Goal: Find specific page/section: Find specific page/section

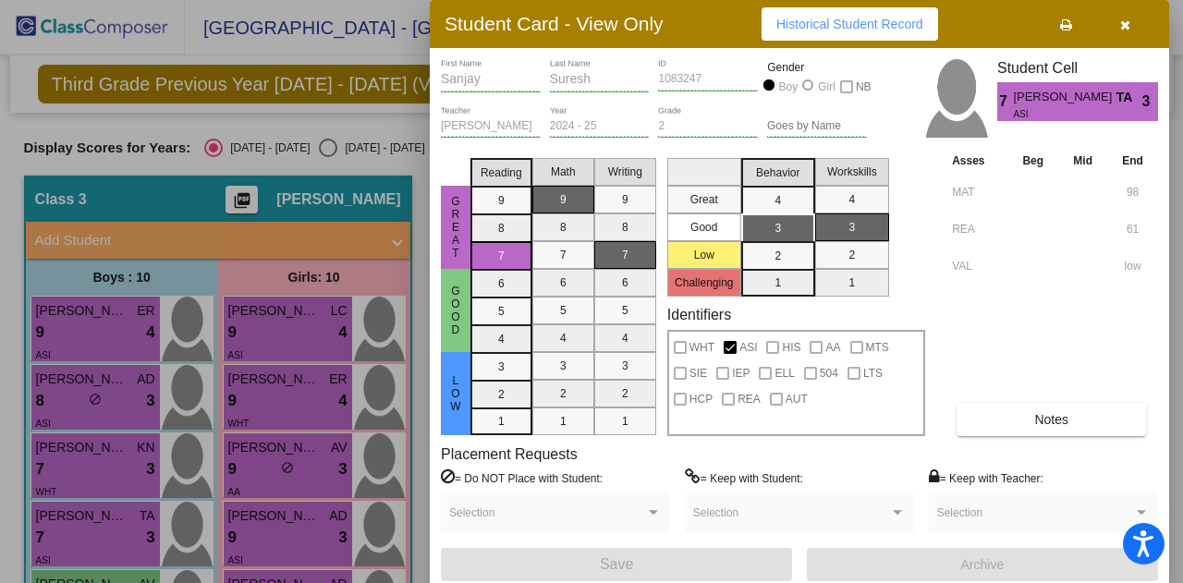
scroll to position [425, 0]
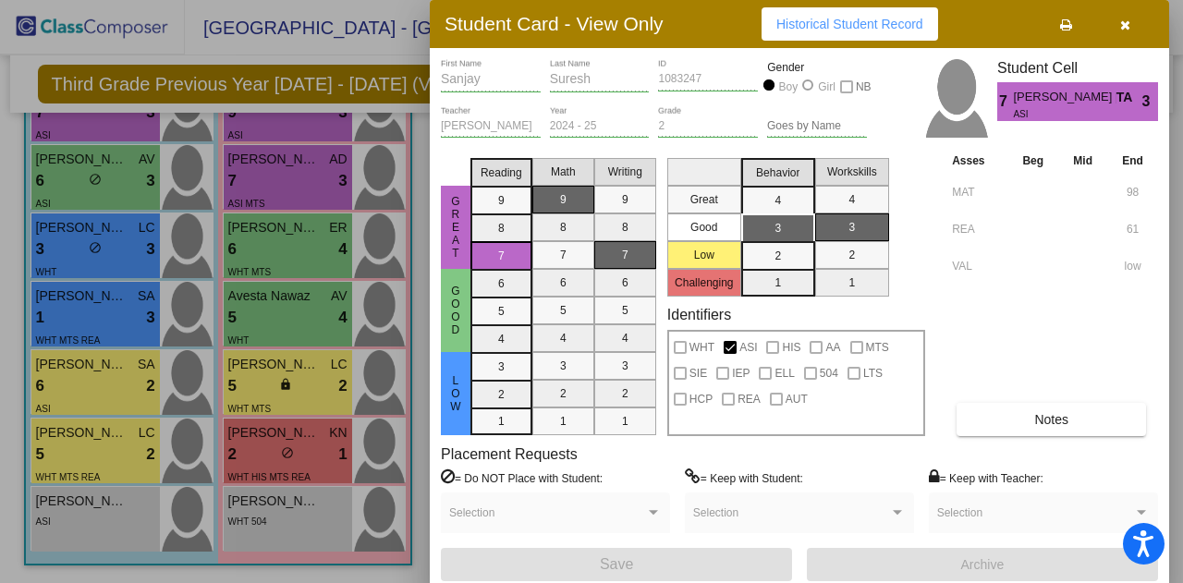
click at [106, 183] on div at bounding box center [591, 291] width 1183 height 583
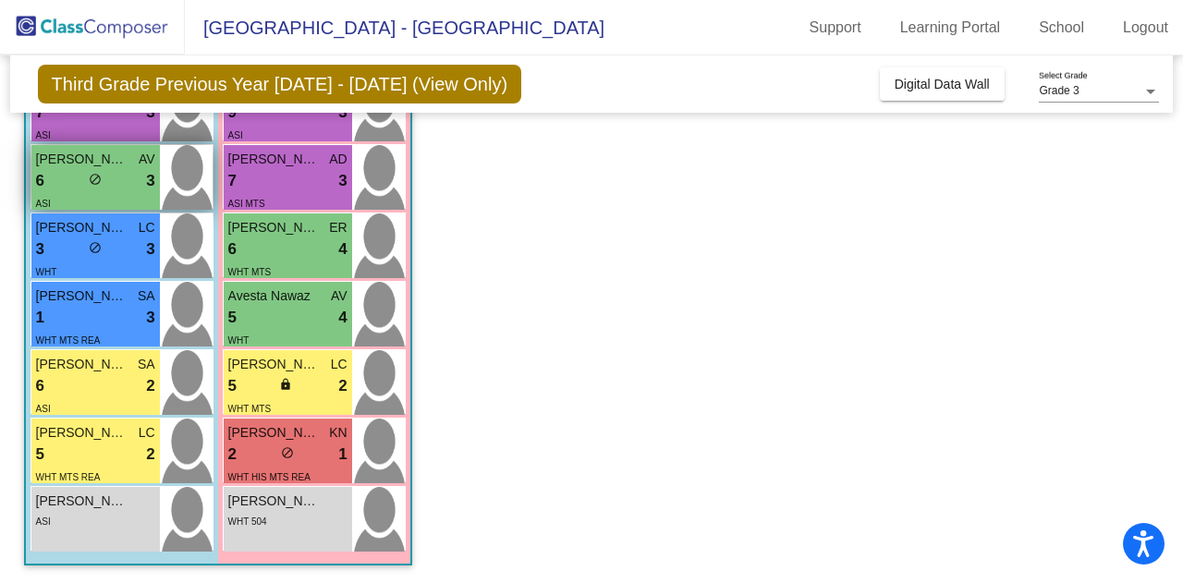
click at [85, 162] on span "[PERSON_NAME]" at bounding box center [82, 159] width 92 height 19
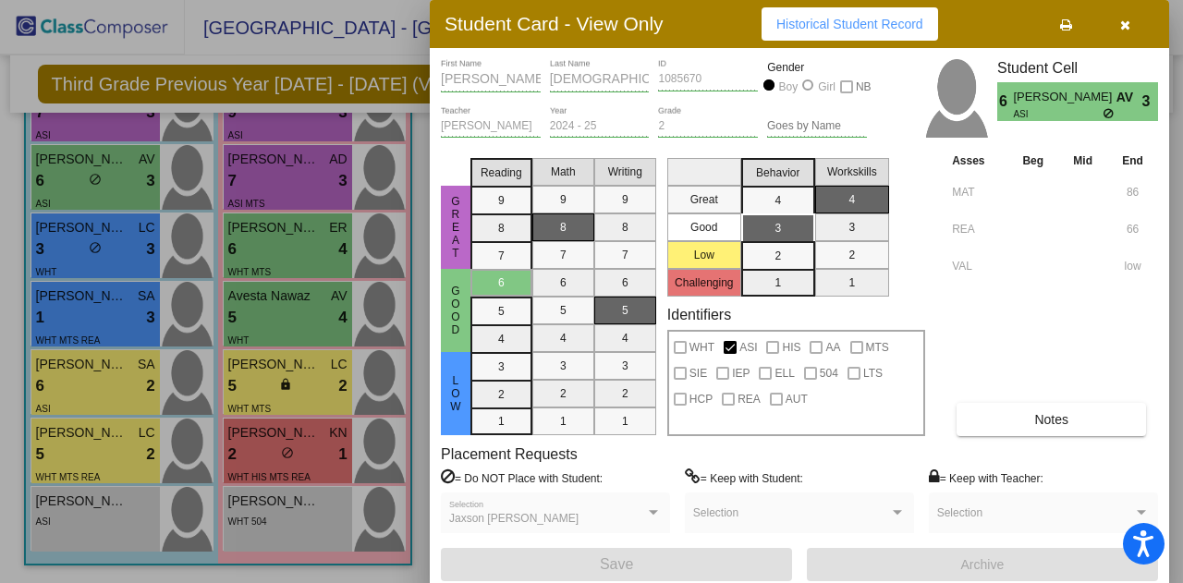
click at [287, 192] on div at bounding box center [591, 291] width 1183 height 583
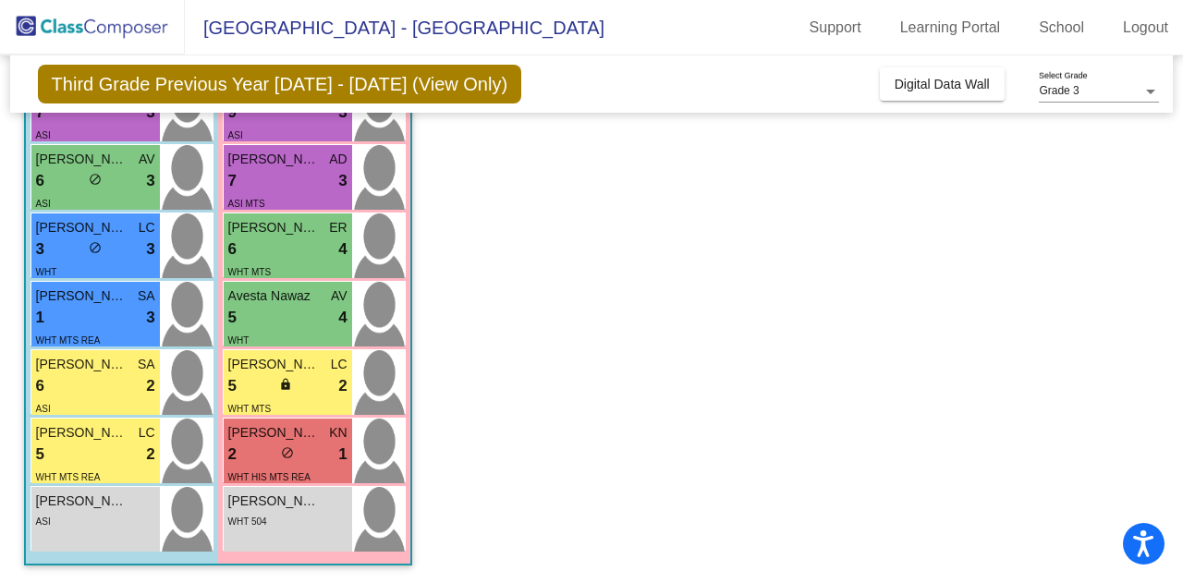
click at [668, 85] on div "Third Grade Previous Year [DATE] - [DATE] (View Only) Add, Move, or Retain Stud…" at bounding box center [592, 83] width 1164 height 57
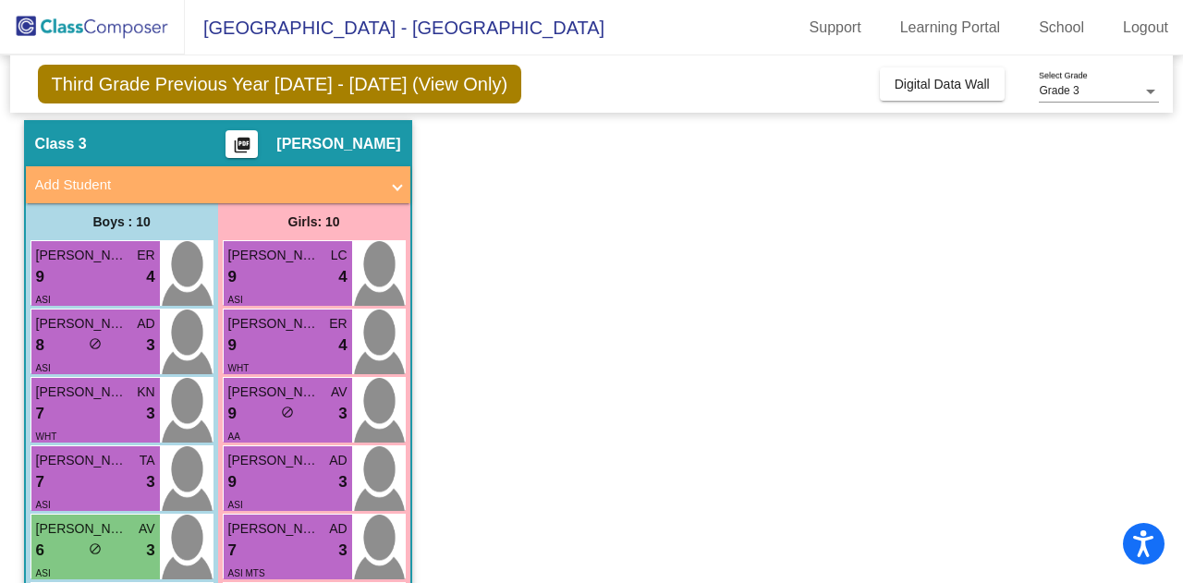
scroll to position [18, 0]
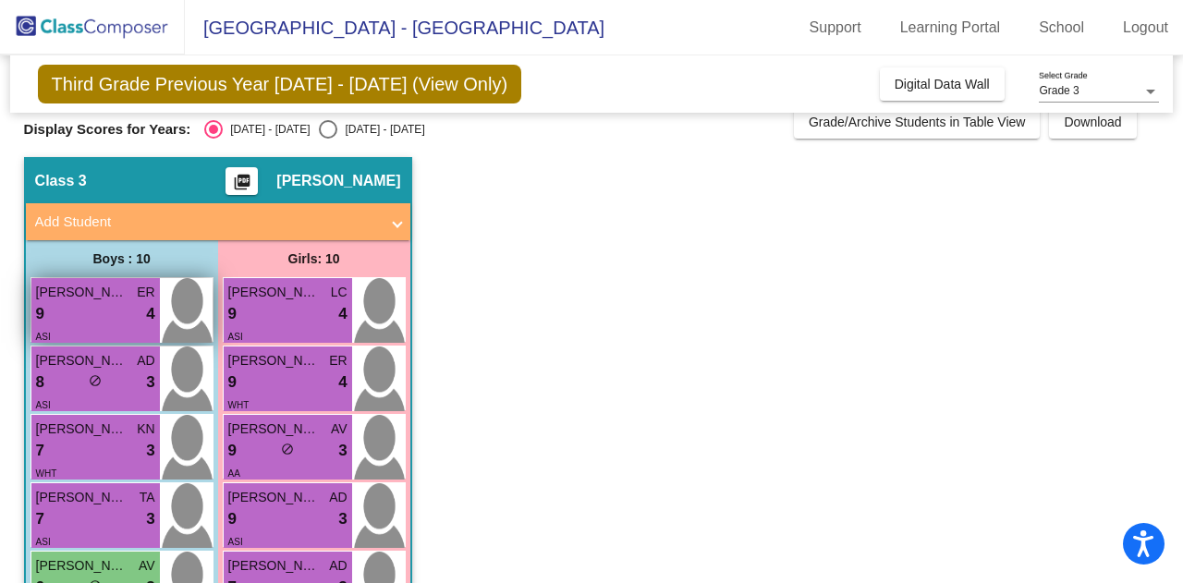
click at [82, 308] on div "9 lock do_not_disturb_alt 4" at bounding box center [95, 314] width 119 height 24
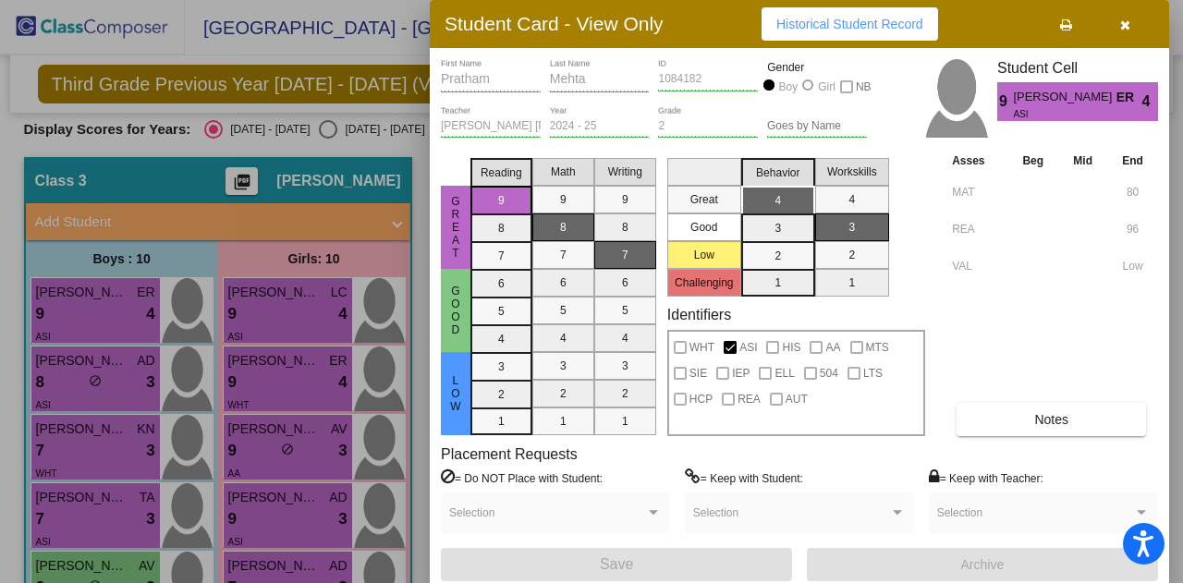
click at [68, 367] on div at bounding box center [591, 291] width 1183 height 583
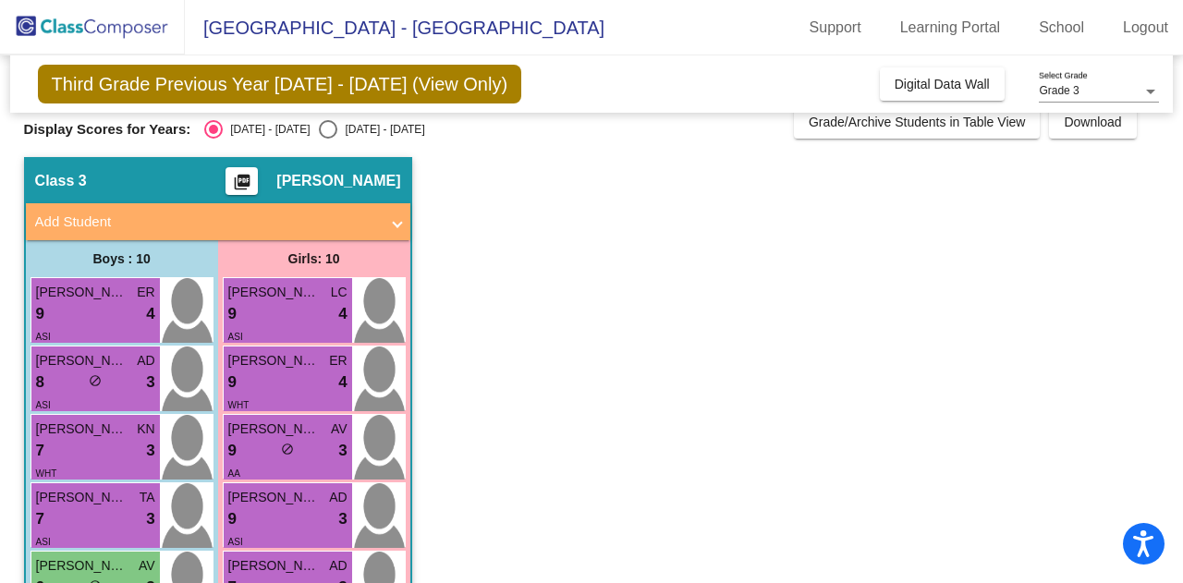
click at [68, 367] on span "[PERSON_NAME]" at bounding box center [82, 360] width 92 height 19
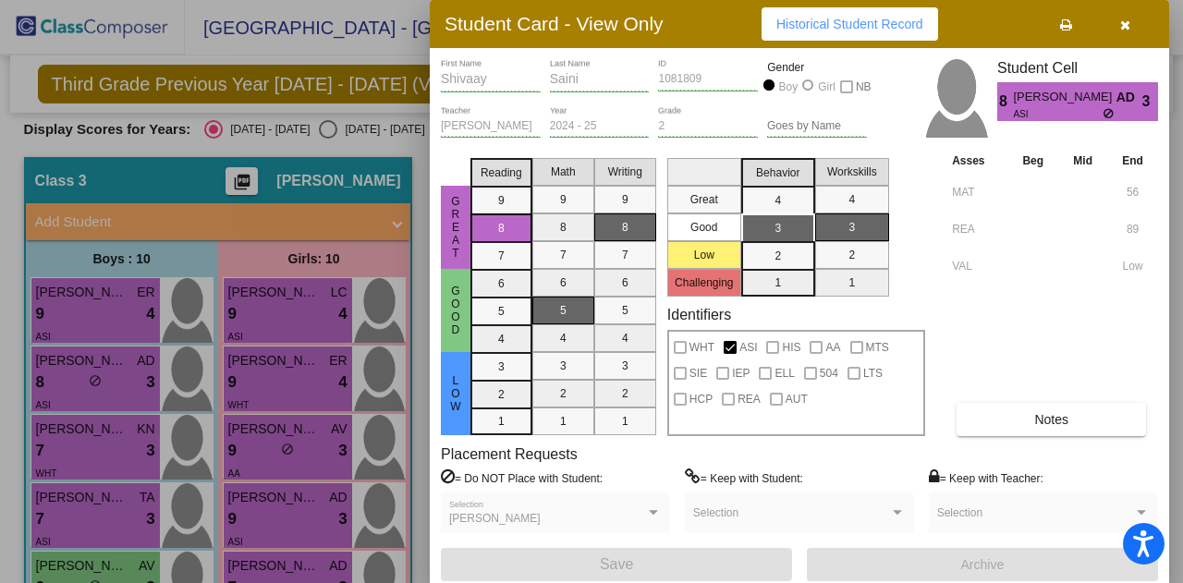
click at [71, 423] on div at bounding box center [591, 291] width 1183 height 583
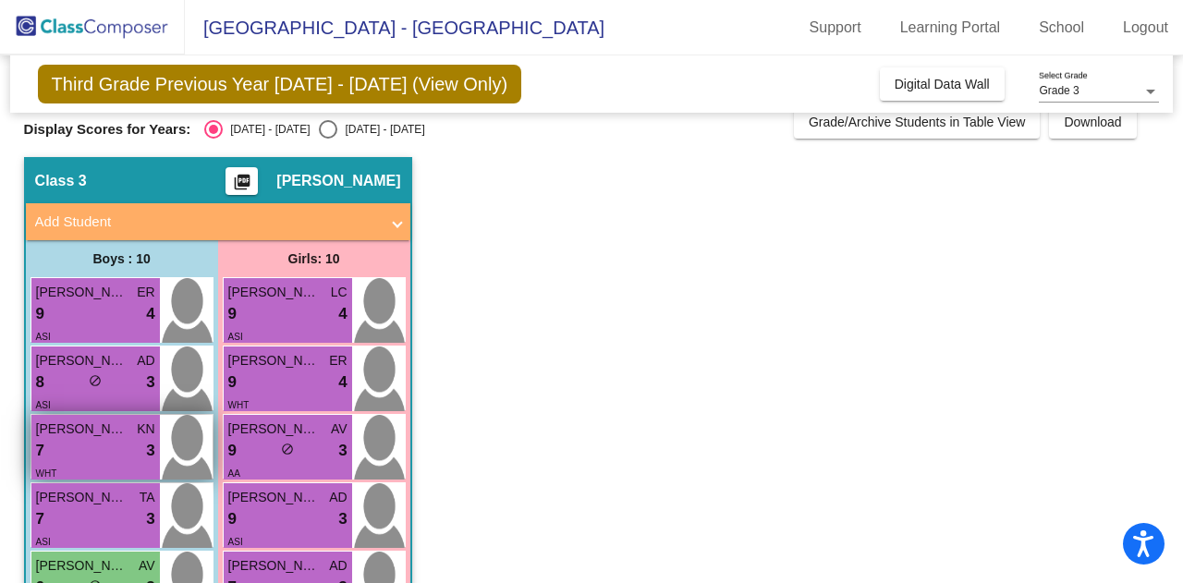
click at [75, 426] on span "[PERSON_NAME]" at bounding box center [82, 429] width 92 height 19
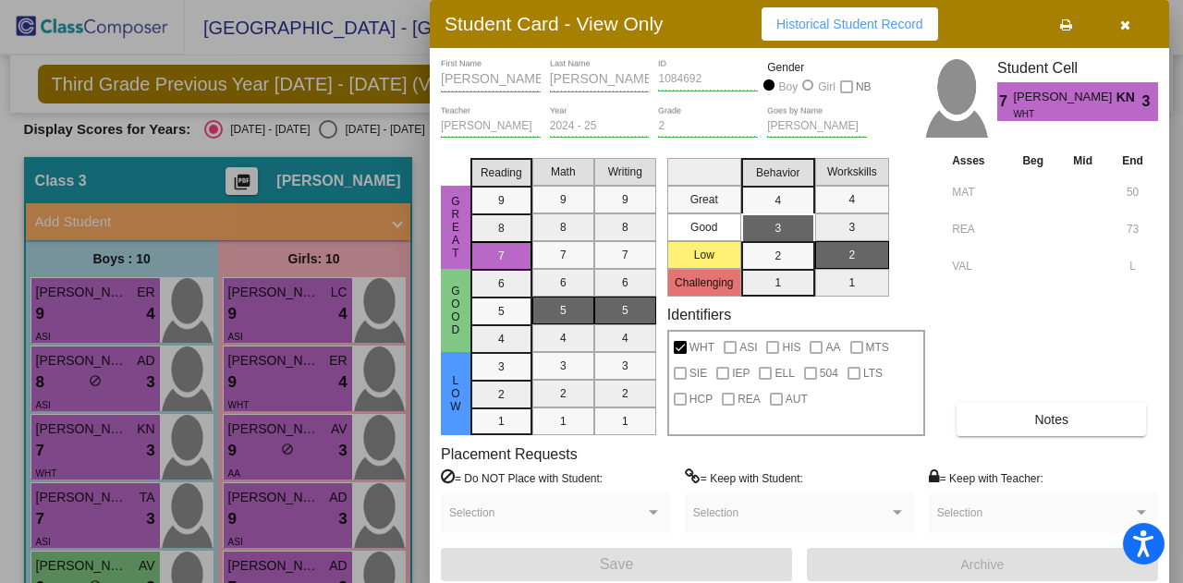
click at [74, 509] on div at bounding box center [591, 291] width 1183 height 583
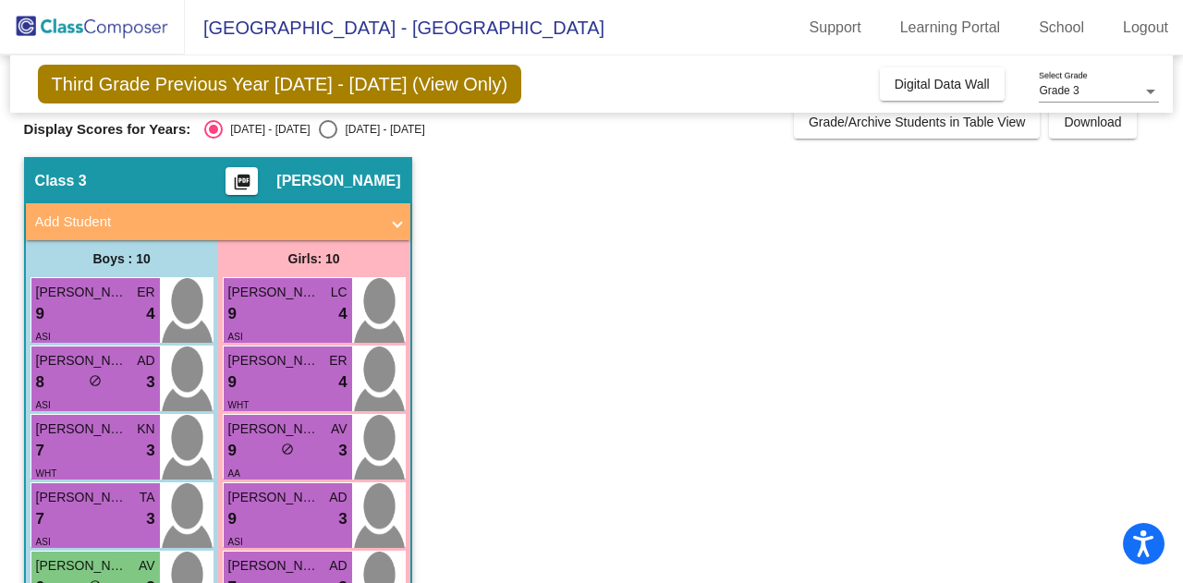
click at [74, 509] on div "7 lock do_not_disturb_alt 3" at bounding box center [95, 519] width 119 height 24
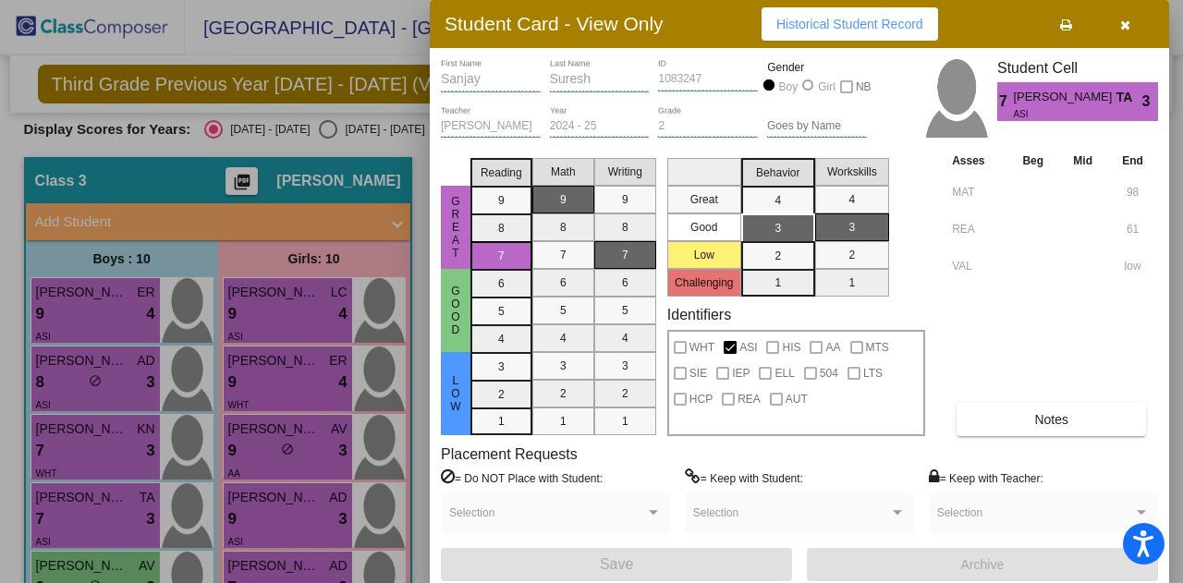
click at [67, 566] on div at bounding box center [591, 291] width 1183 height 583
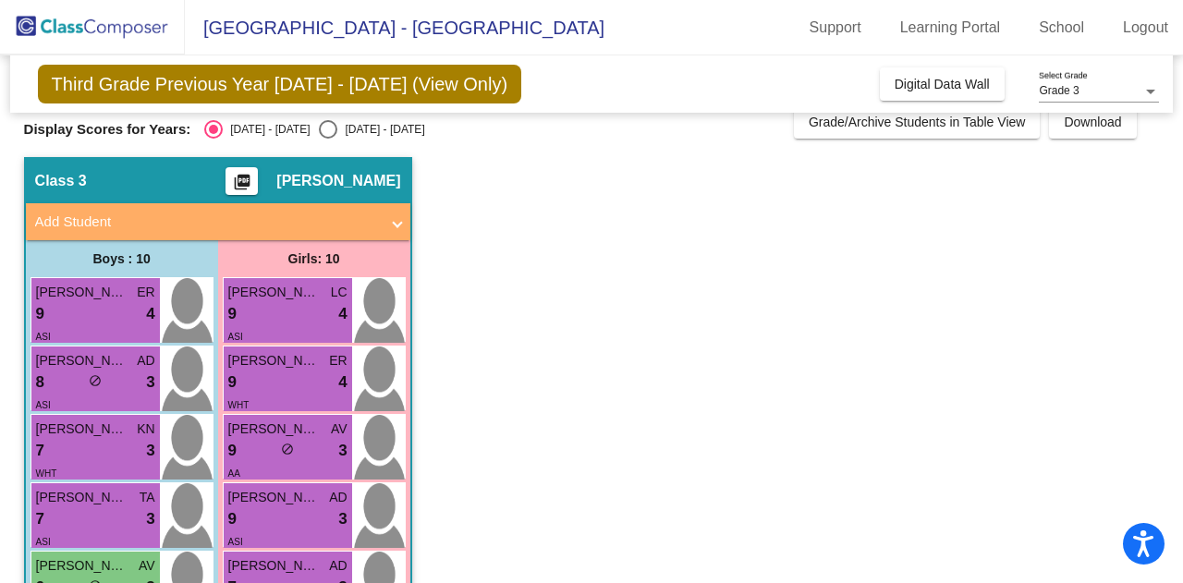
click at [67, 566] on span "[PERSON_NAME]" at bounding box center [82, 565] width 92 height 19
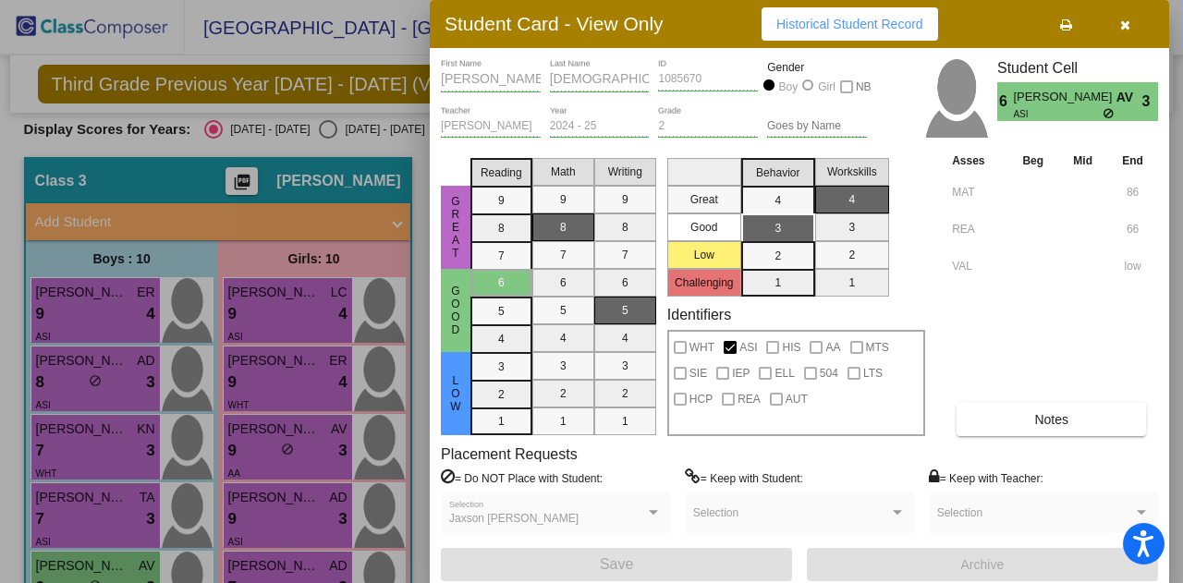
click at [67, 566] on div at bounding box center [591, 291] width 1183 height 583
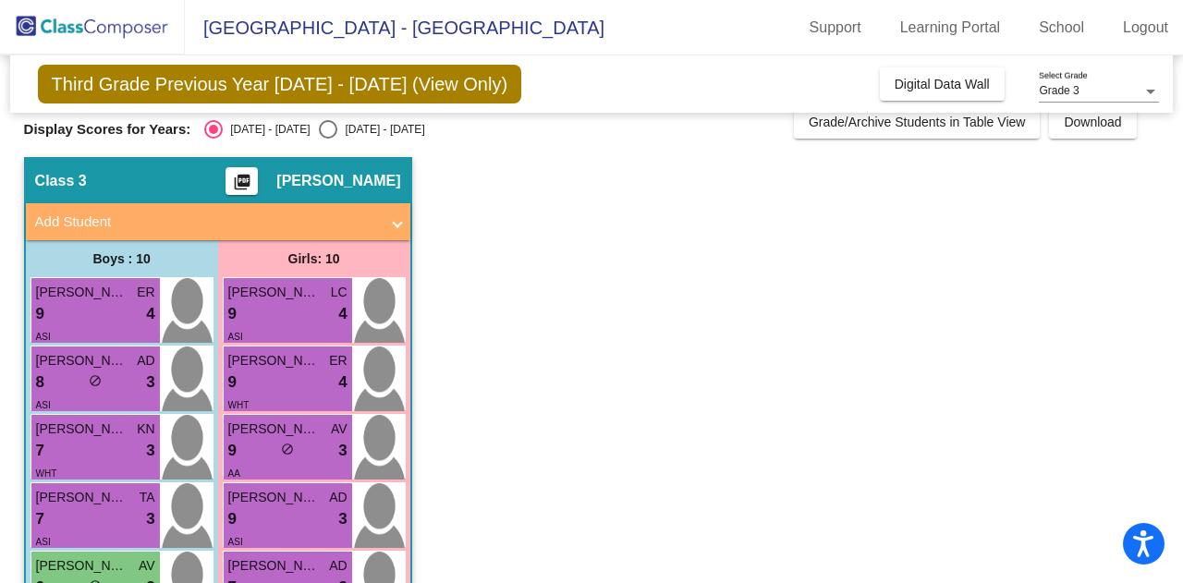
click at [518, 451] on app-classroom "Class 3 picture_as_pdf [PERSON_NAME] Add Student First Name Last Name Student I…" at bounding box center [592, 574] width 1136 height 834
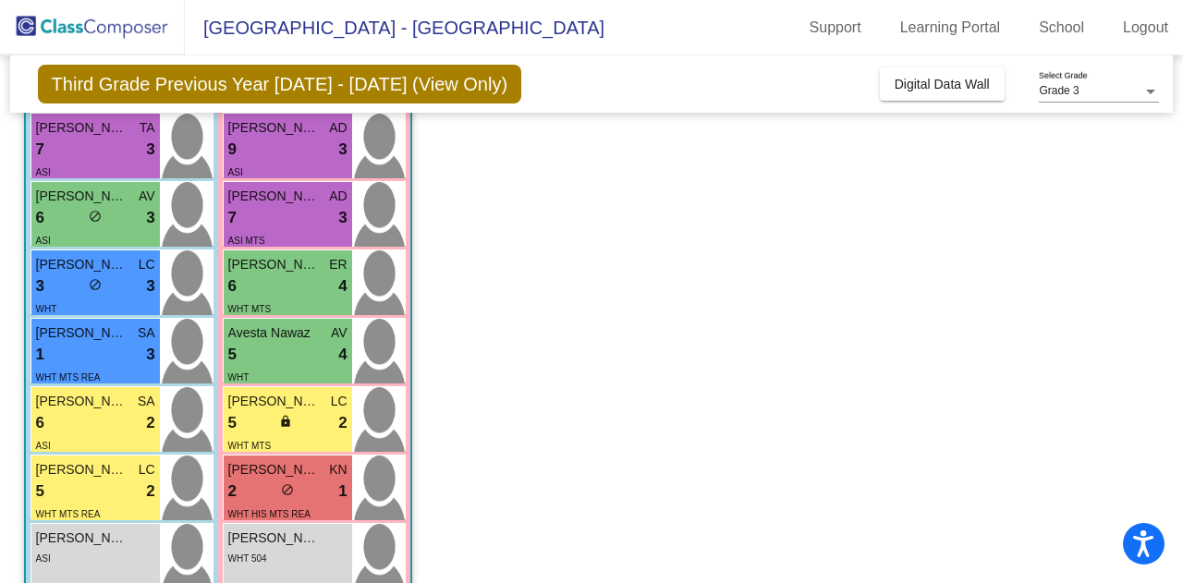
scroll to position [425, 0]
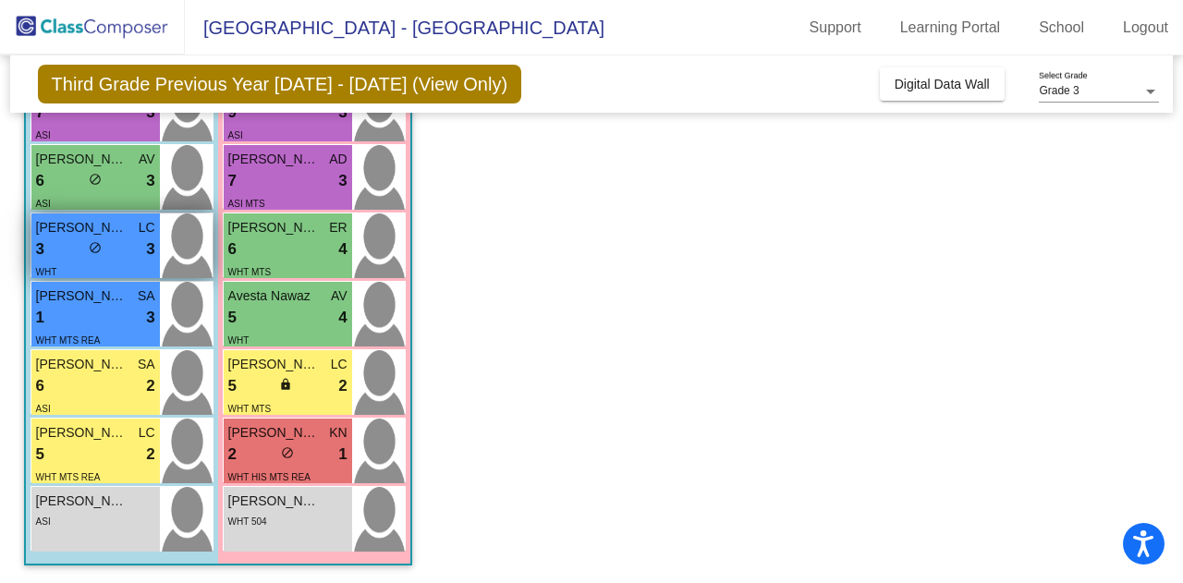
click at [79, 245] on div "3 lock do_not_disturb_alt 3" at bounding box center [95, 250] width 119 height 24
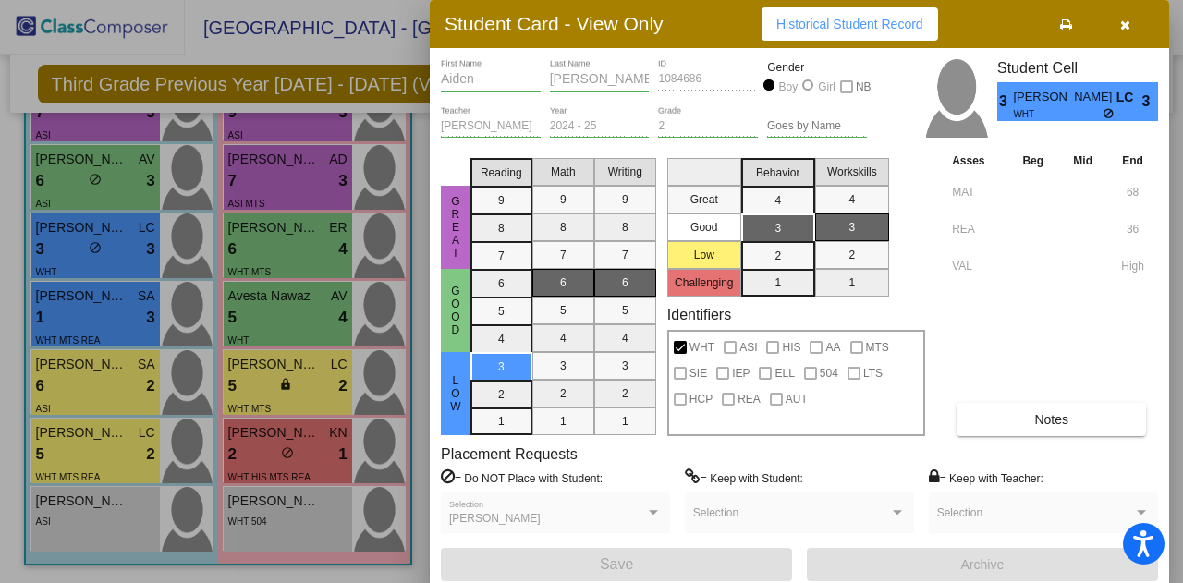
click at [80, 313] on div at bounding box center [591, 291] width 1183 height 583
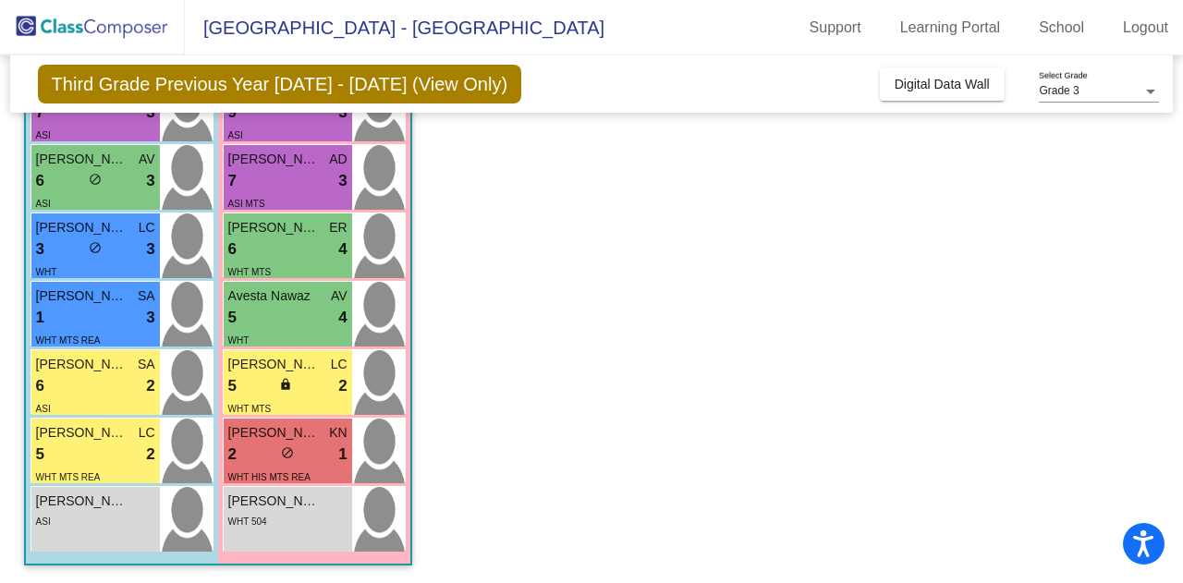
click at [80, 313] on div "1 lock do_not_disturb_alt 3" at bounding box center [95, 318] width 119 height 24
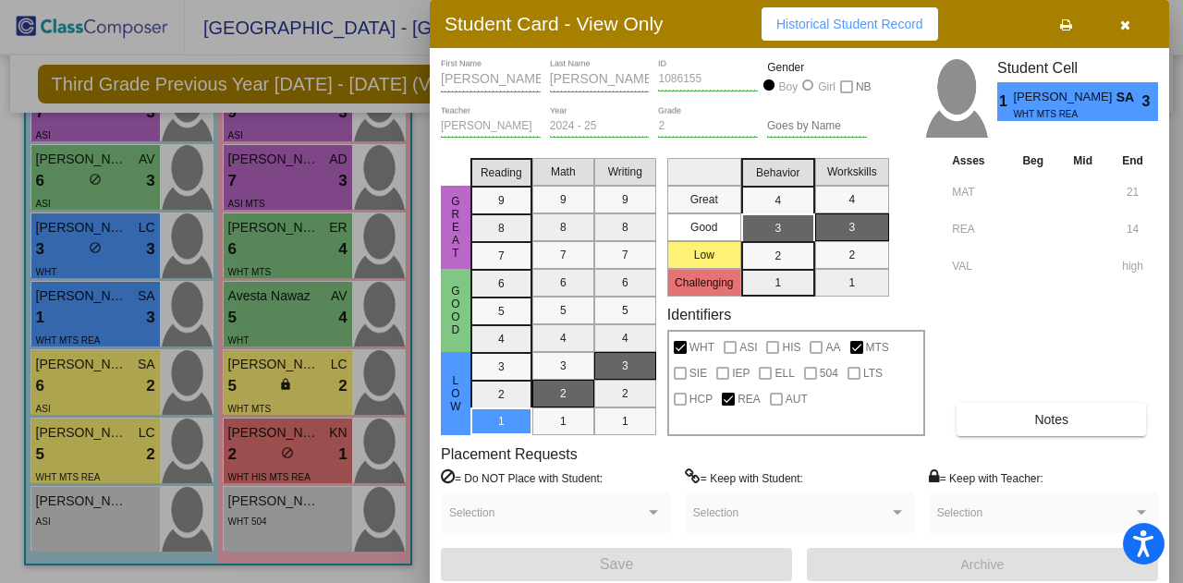
click at [76, 374] on div at bounding box center [591, 291] width 1183 height 583
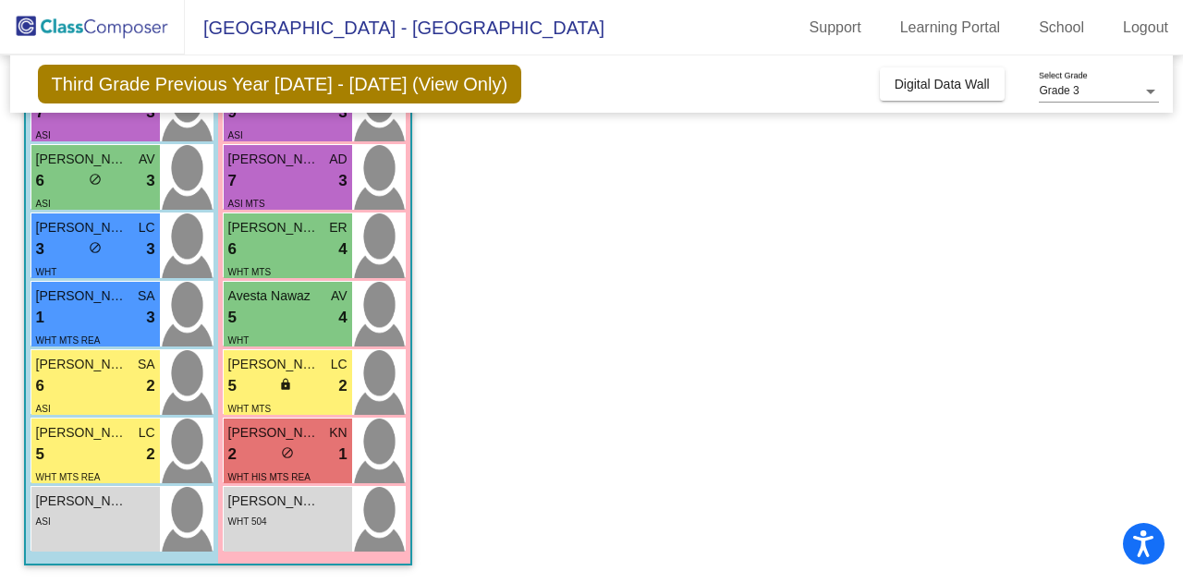
click at [76, 374] on div "6 lock do_not_disturb_alt 2" at bounding box center [95, 386] width 119 height 24
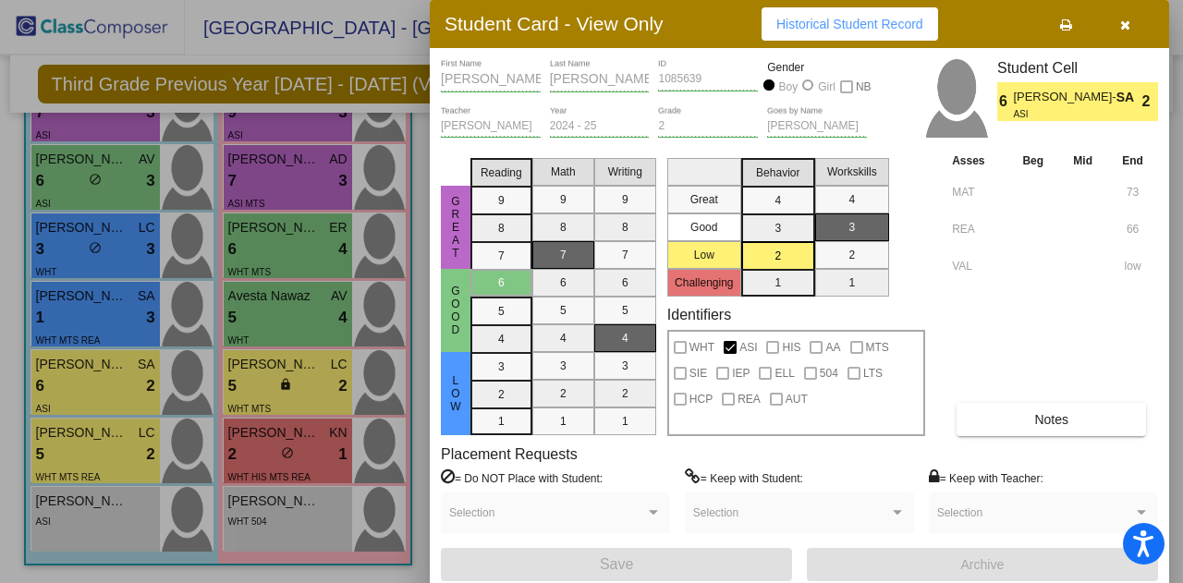
click at [70, 431] on div at bounding box center [591, 291] width 1183 height 583
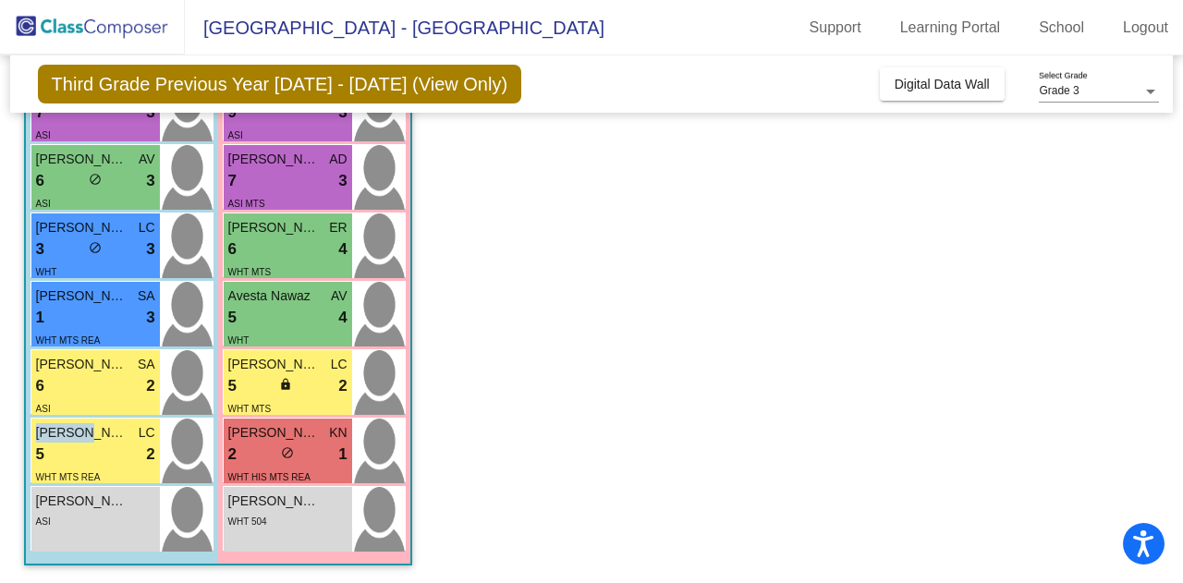
click at [70, 431] on span "[PERSON_NAME]" at bounding box center [82, 432] width 92 height 19
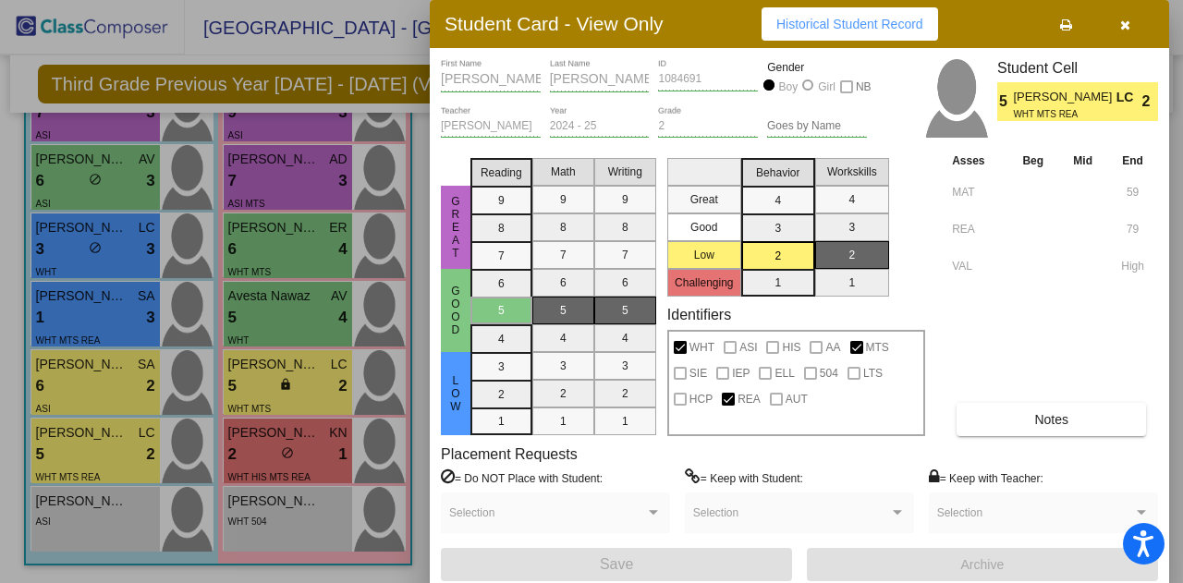
click at [74, 498] on div at bounding box center [591, 291] width 1183 height 583
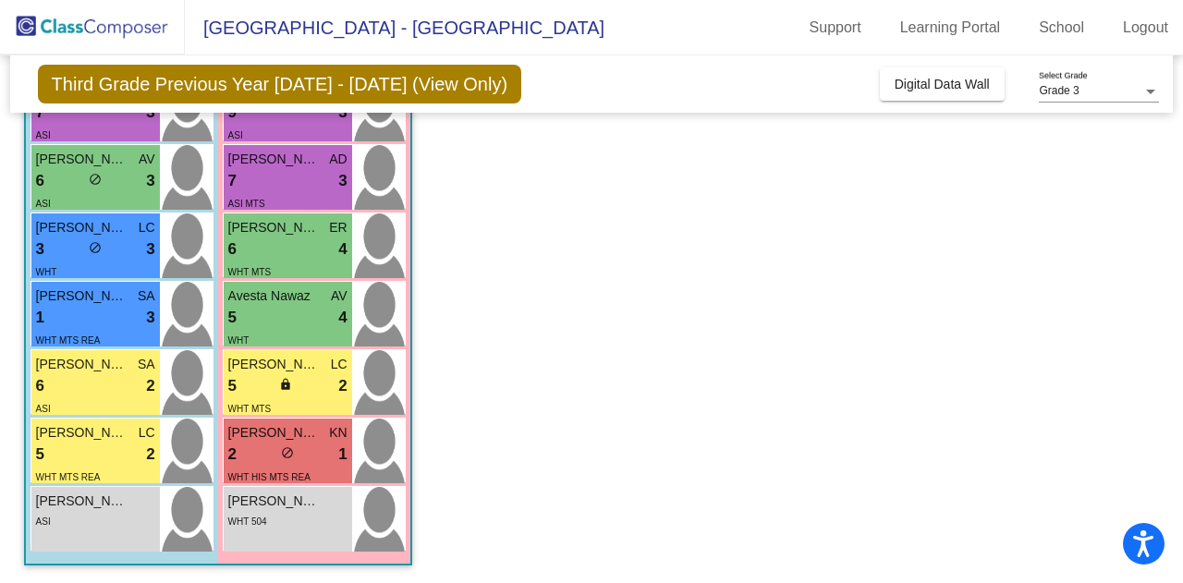
click at [74, 498] on span "[PERSON_NAME]" at bounding box center [82, 501] width 92 height 19
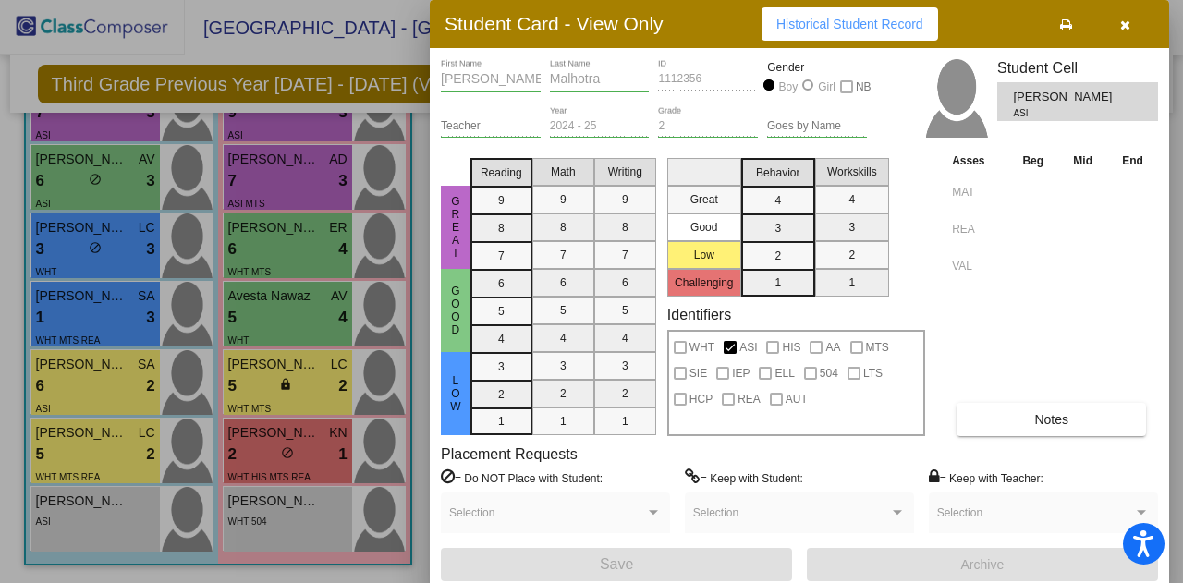
click at [270, 531] on div at bounding box center [591, 291] width 1183 height 583
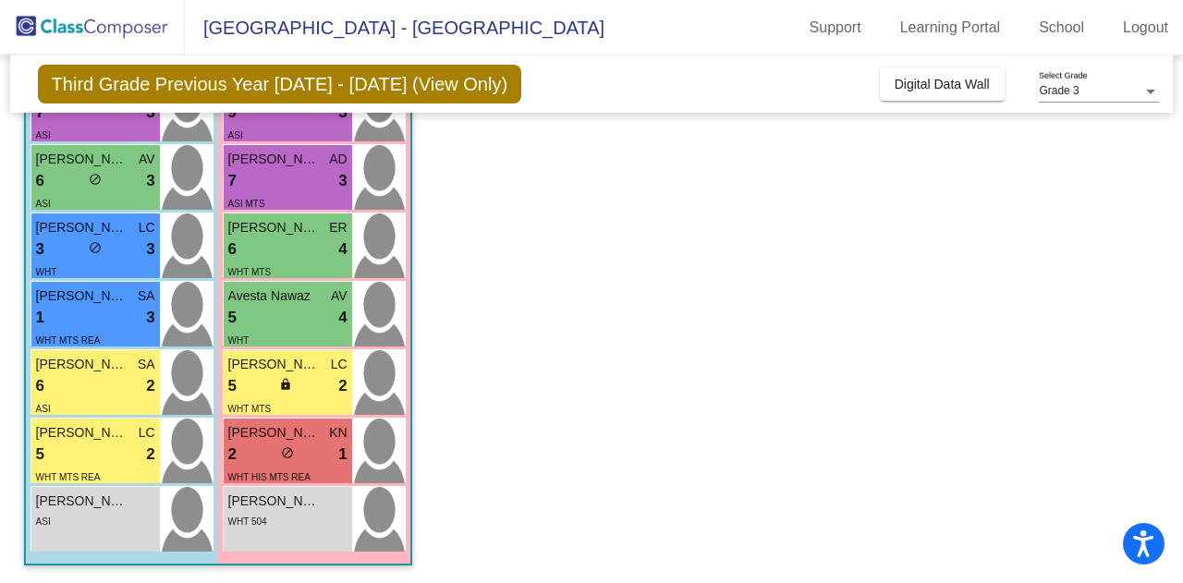
click at [270, 531] on div "[PERSON_NAME] lock do_not_disturb_alt WHT 504" at bounding box center [288, 519] width 128 height 65
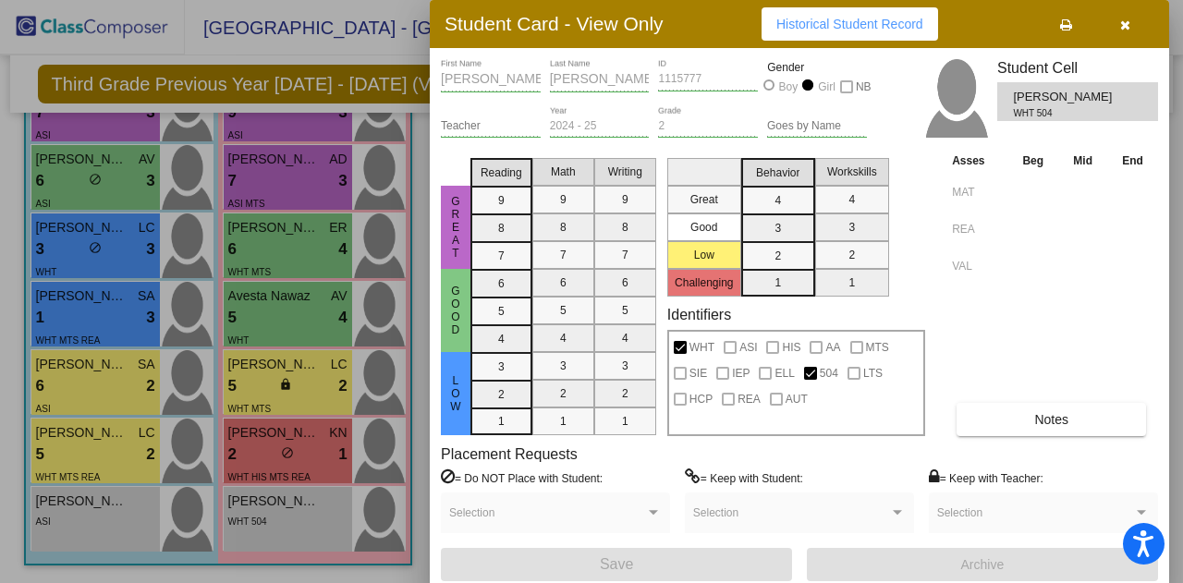
click at [251, 459] on div at bounding box center [591, 291] width 1183 height 583
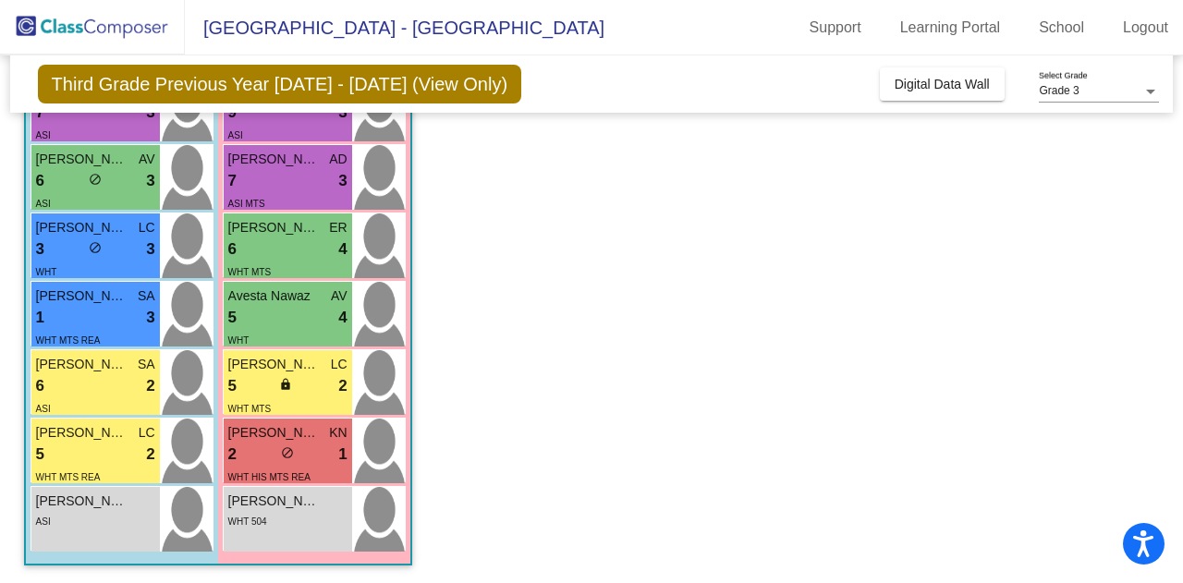
click at [251, 459] on div "2 lock do_not_disturb_alt 1" at bounding box center [287, 455] width 119 height 24
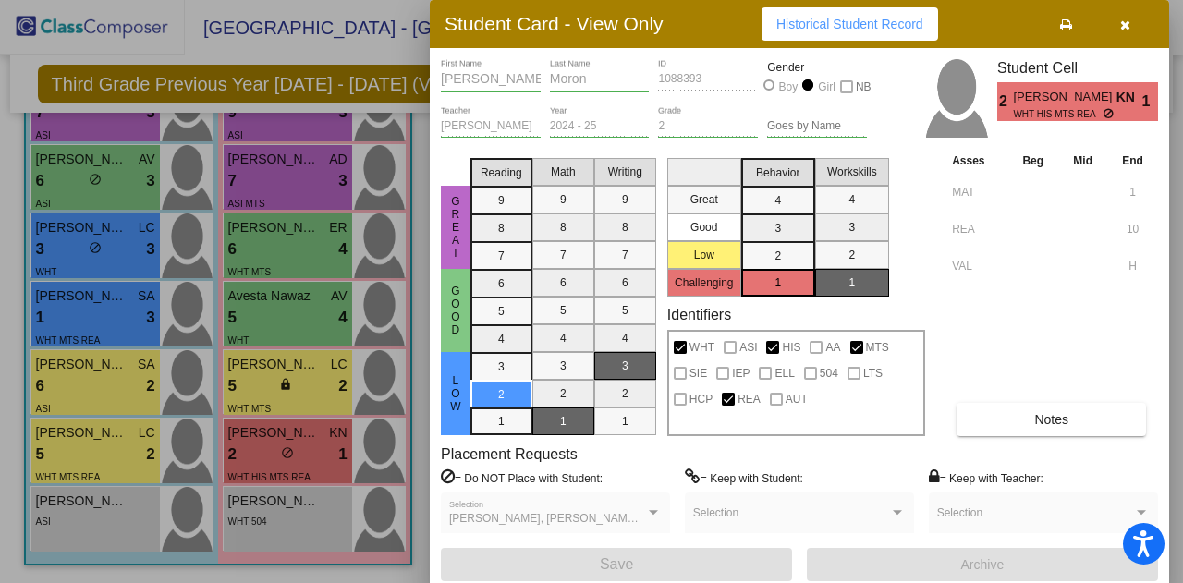
click at [250, 391] on div at bounding box center [591, 291] width 1183 height 583
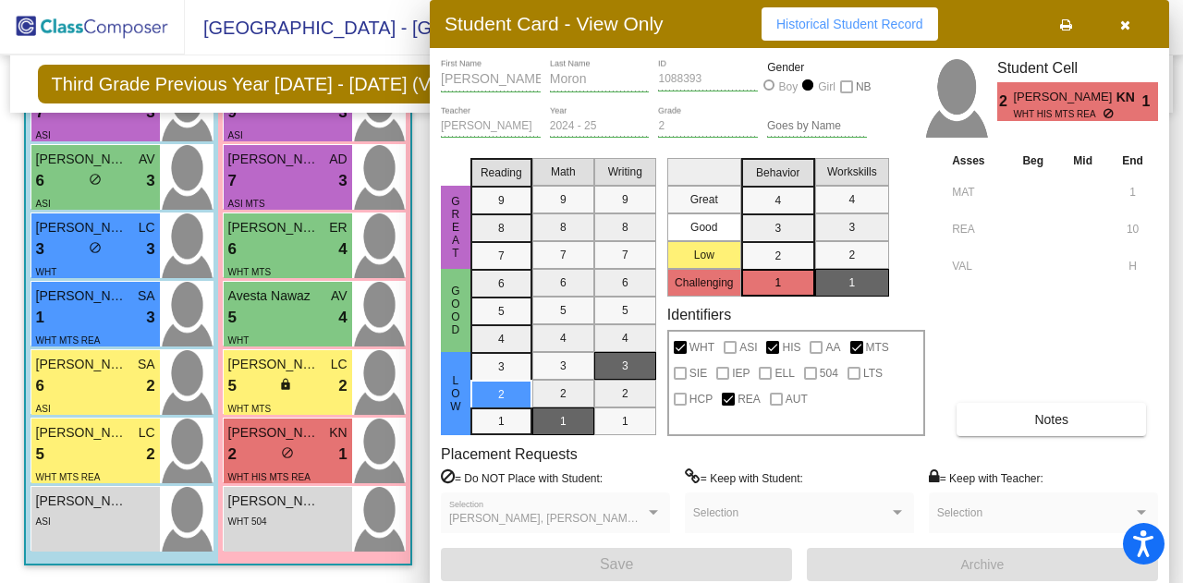
click at [250, 391] on div "5 lock do_not_disturb_alt 2" at bounding box center [287, 386] width 119 height 24
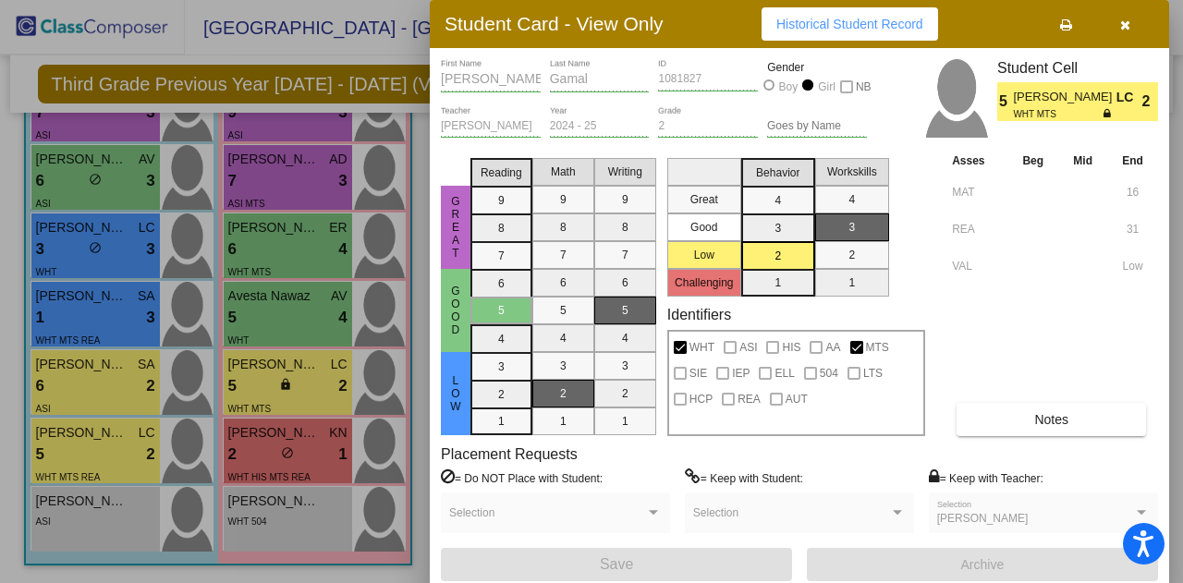
click at [240, 317] on div at bounding box center [591, 291] width 1183 height 583
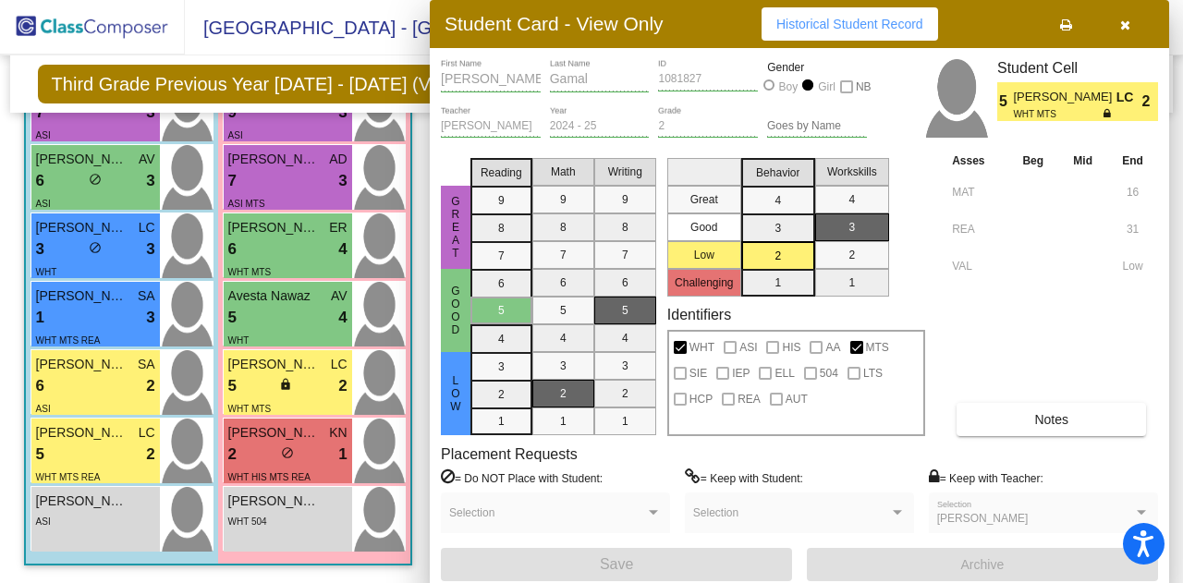
click at [240, 317] on div "5 lock do_not_disturb_alt 4" at bounding box center [287, 318] width 119 height 24
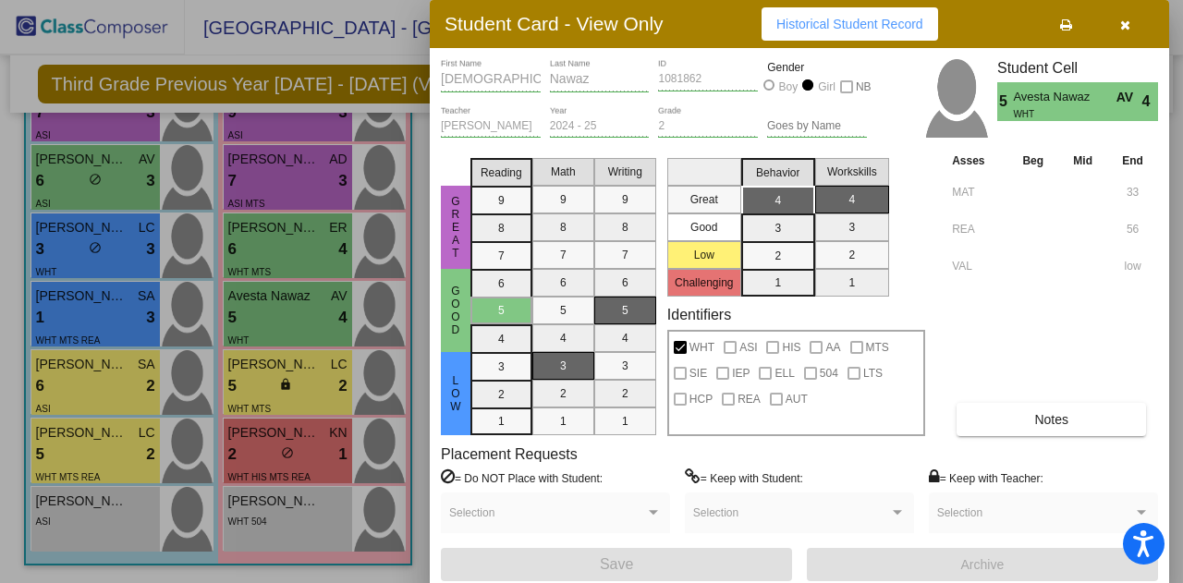
click at [257, 240] on div at bounding box center [591, 291] width 1183 height 583
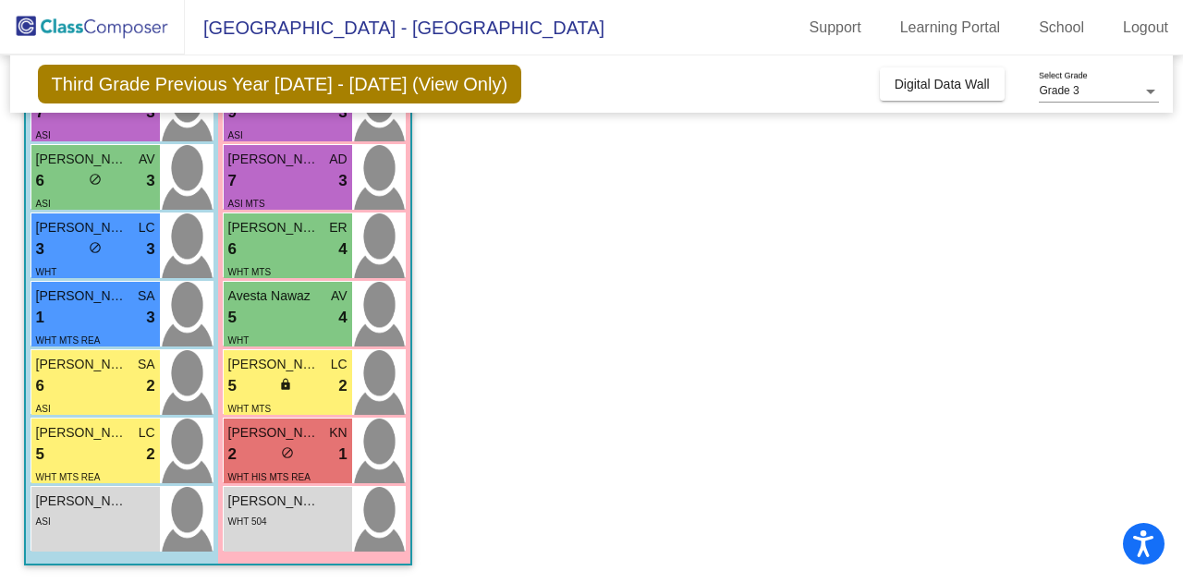
click at [257, 240] on div "6 lock do_not_disturb_alt 4" at bounding box center [287, 250] width 119 height 24
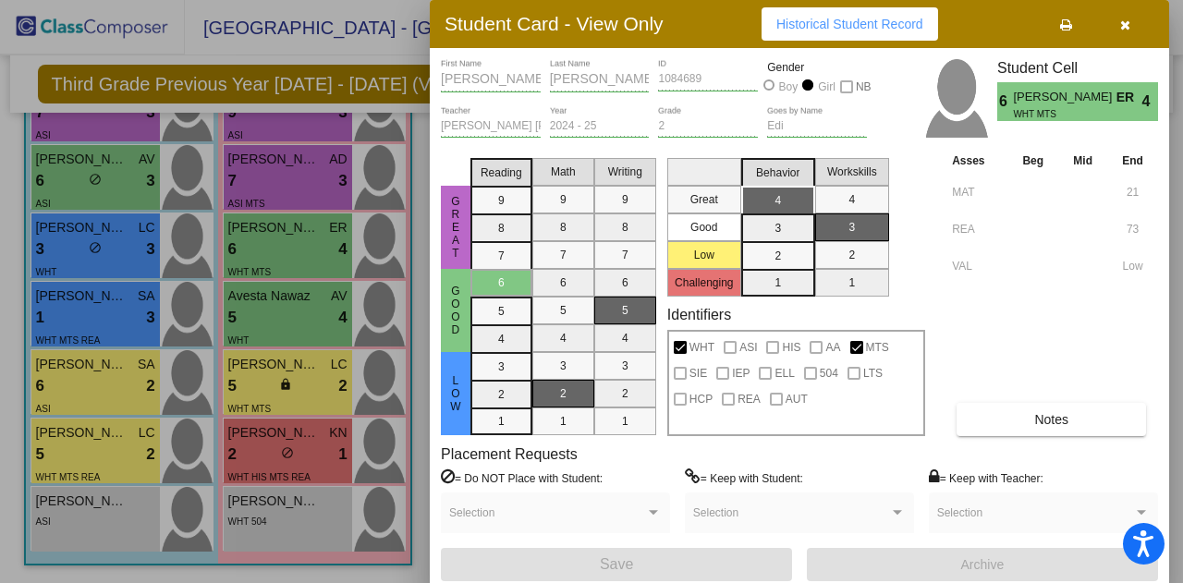
click at [250, 173] on div at bounding box center [591, 291] width 1183 height 583
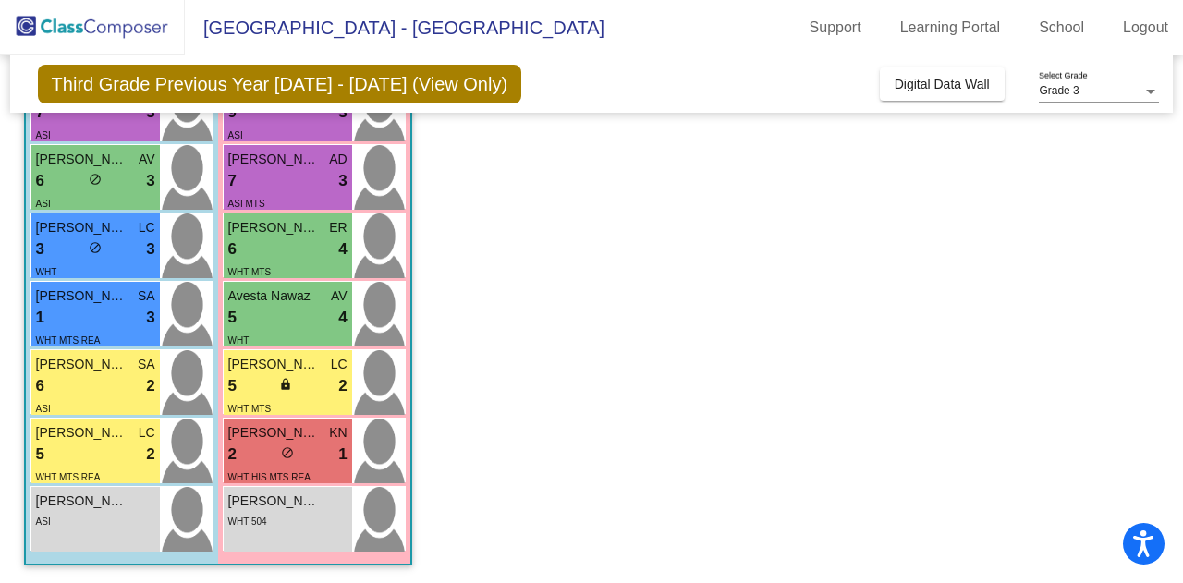
click at [250, 173] on div "7 lock do_not_disturb_alt 3" at bounding box center [287, 181] width 119 height 24
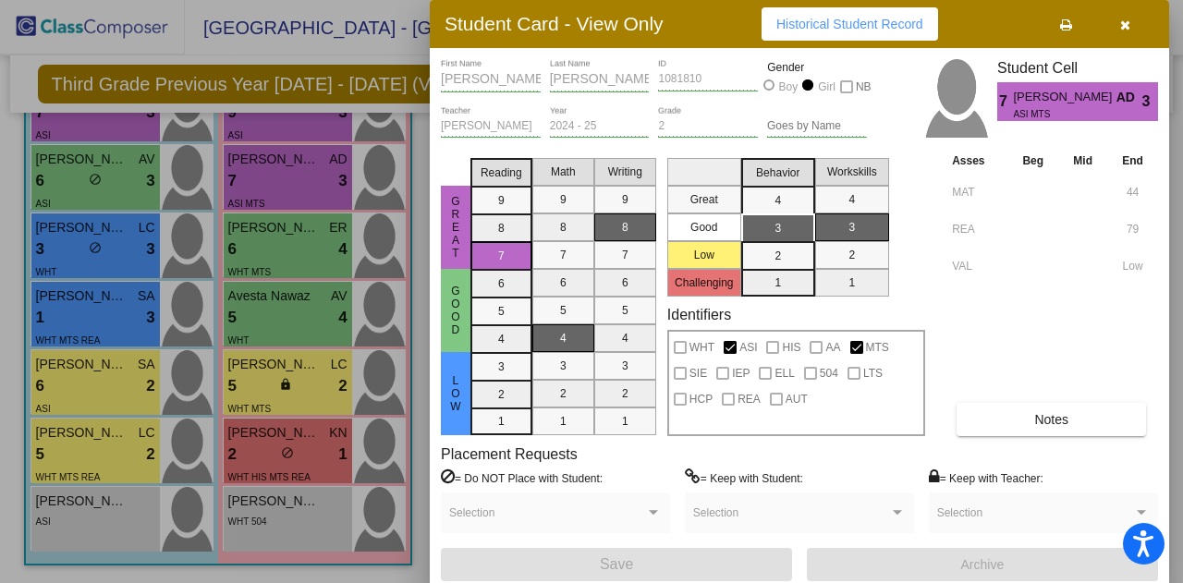
click at [240, 127] on div at bounding box center [591, 291] width 1183 height 583
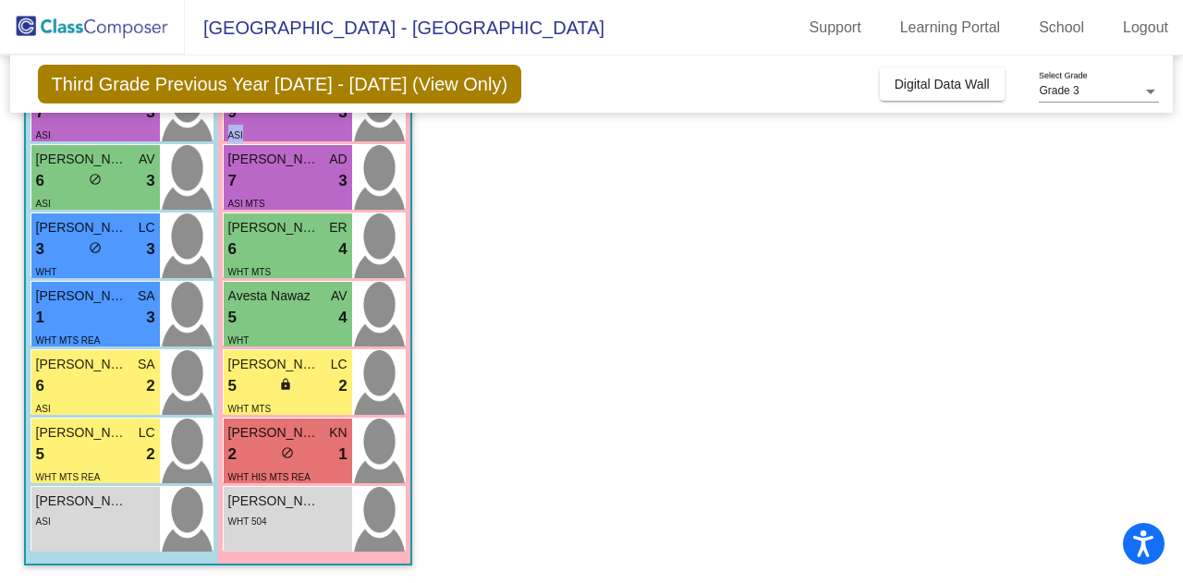
click at [240, 127] on div "ASI" at bounding box center [235, 134] width 15 height 19
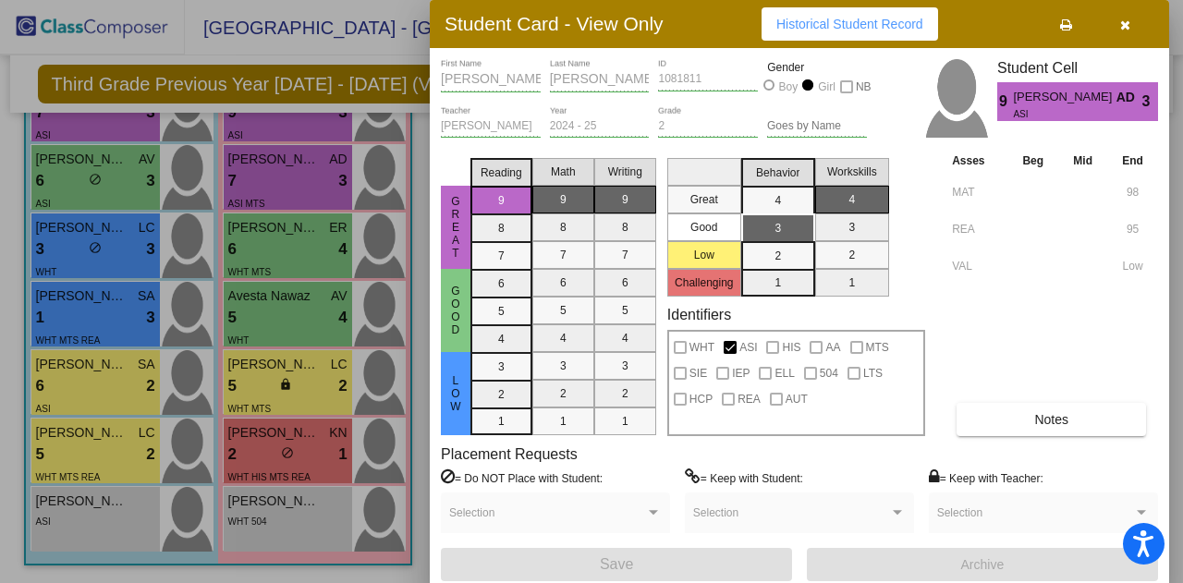
click at [240, 127] on div at bounding box center [591, 291] width 1183 height 583
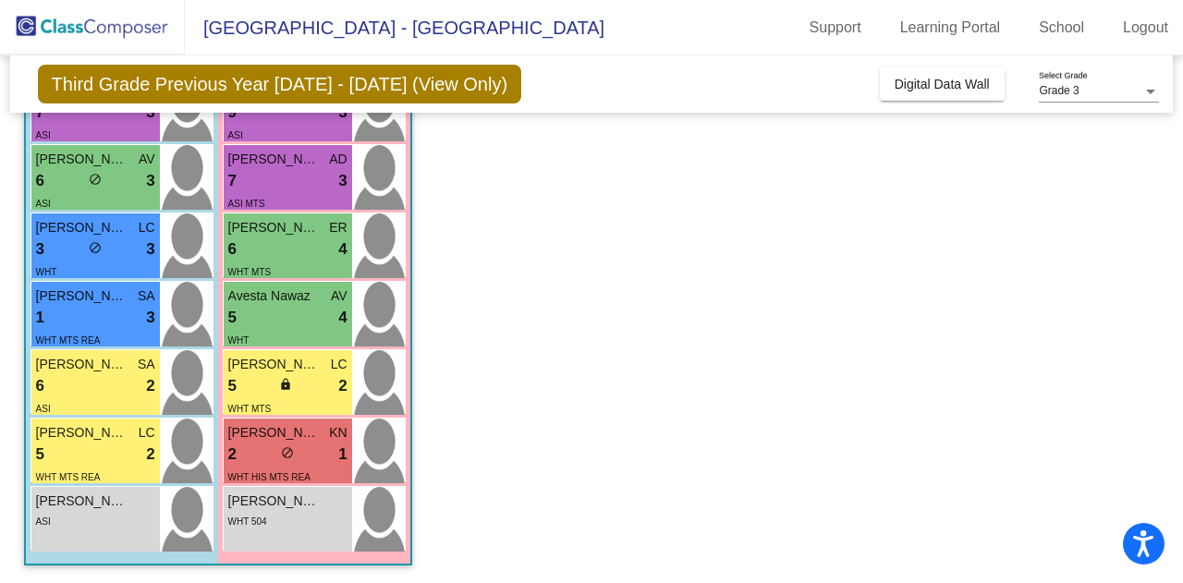
click at [629, 216] on app-classroom "Class 3 picture_as_pdf [PERSON_NAME] Add Student First Name Last Name Student I…" at bounding box center [592, 167] width 1136 height 834
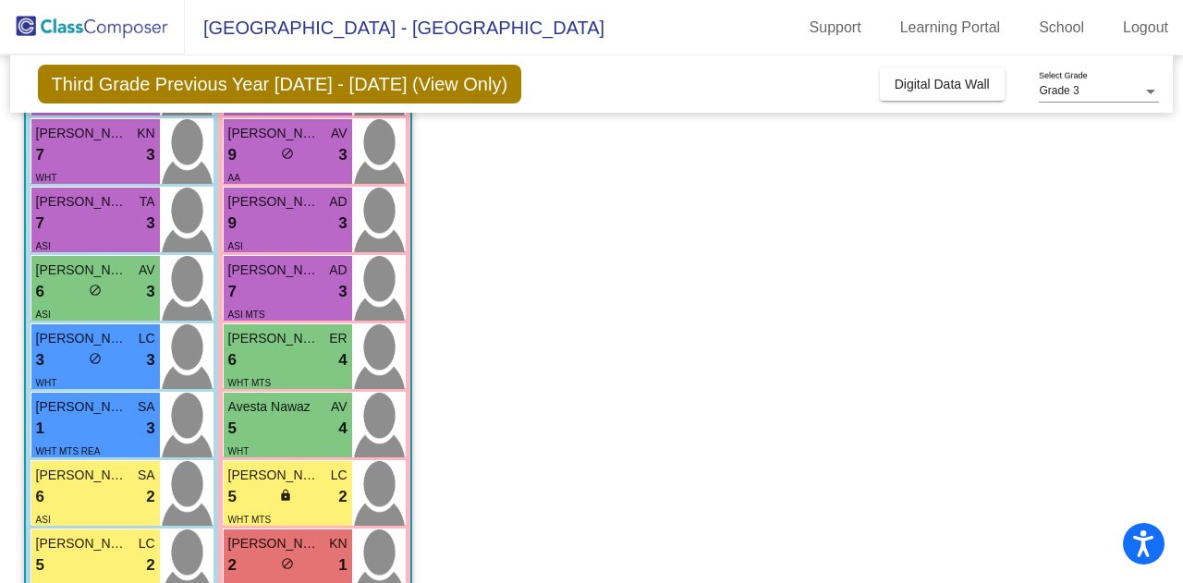
scroll to position [277, 0]
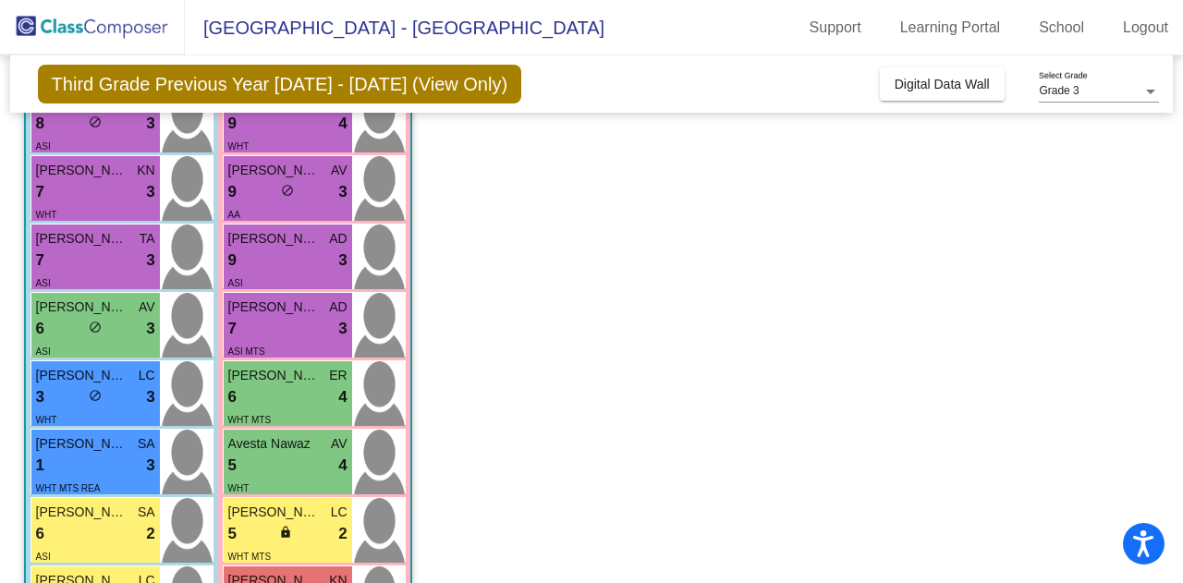
click at [513, 199] on app-classroom "Class 3 picture_as_pdf [PERSON_NAME] Add Student First Name Last Name Student I…" at bounding box center [592, 315] width 1136 height 834
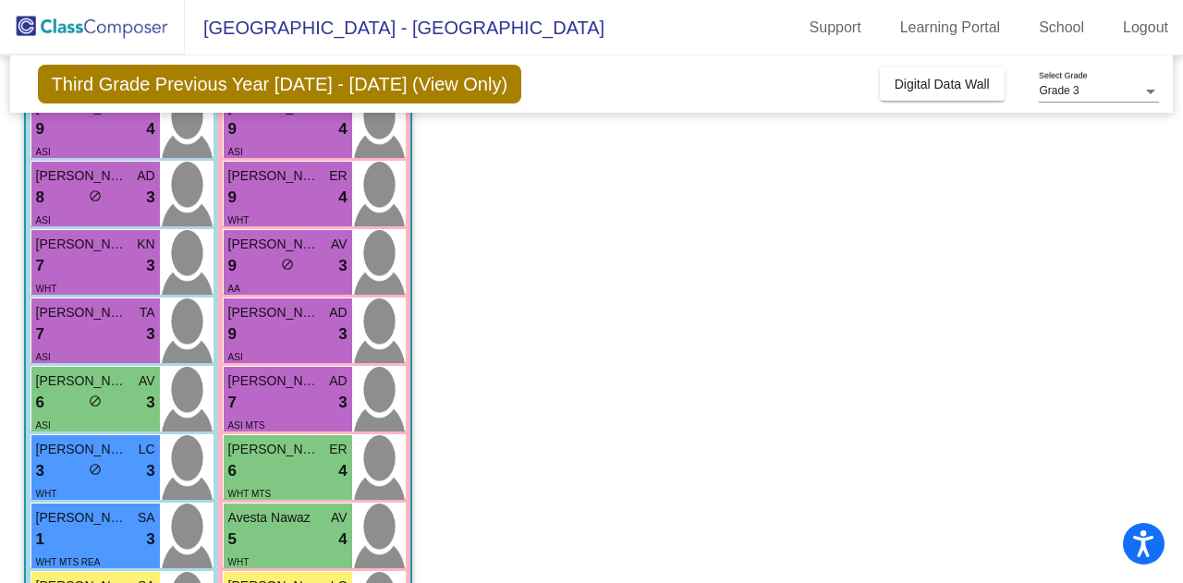
scroll to position [166, 0]
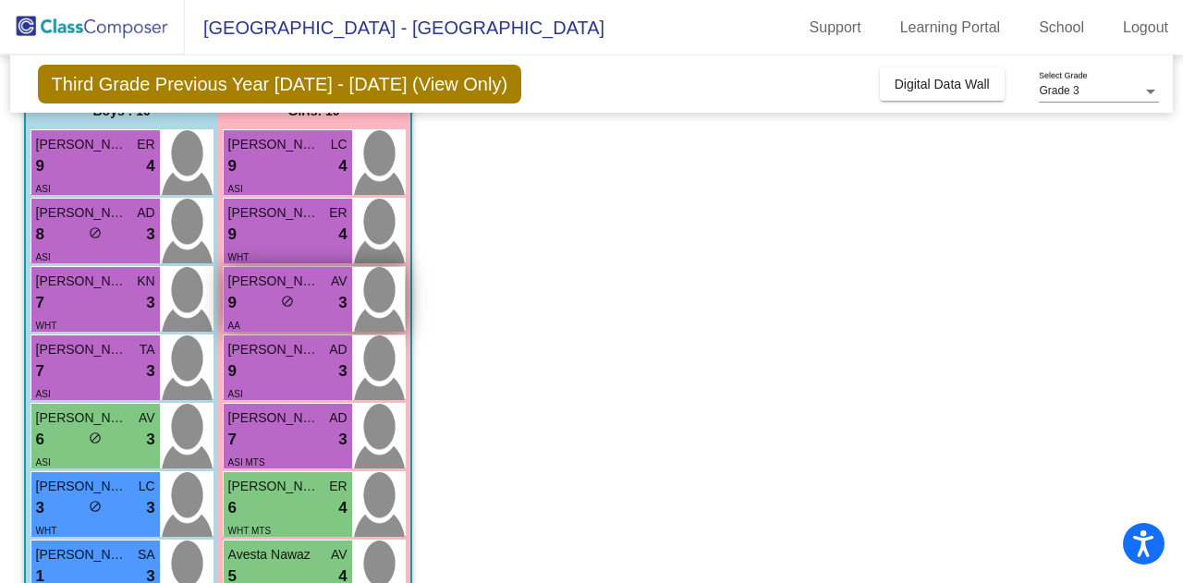
click at [275, 285] on span "[PERSON_NAME]" at bounding box center [274, 281] width 92 height 19
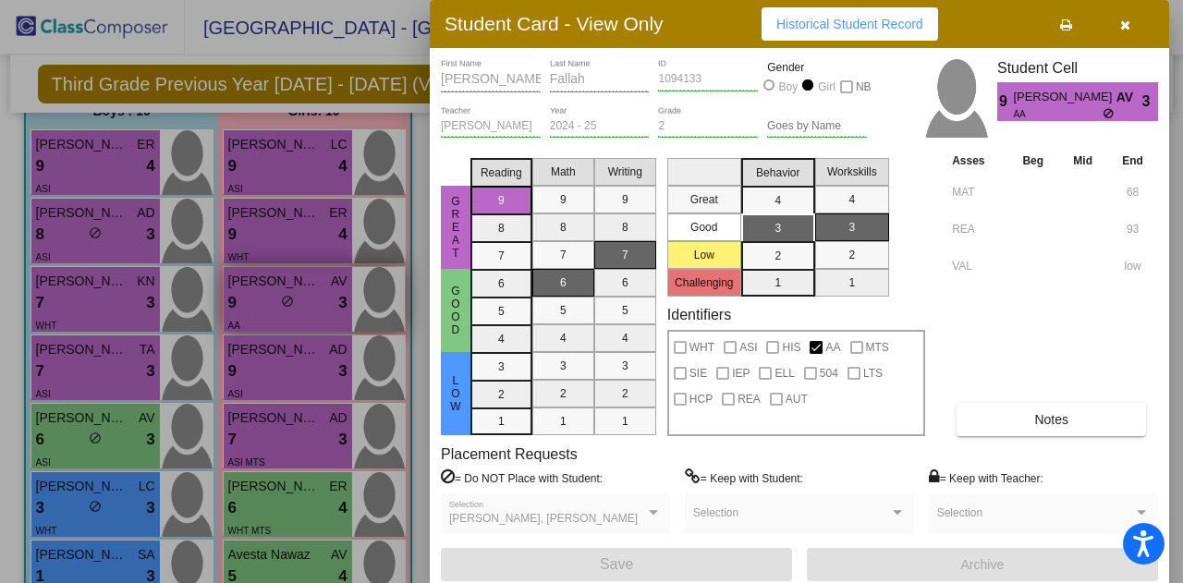
click at [275, 285] on div at bounding box center [591, 291] width 1183 height 583
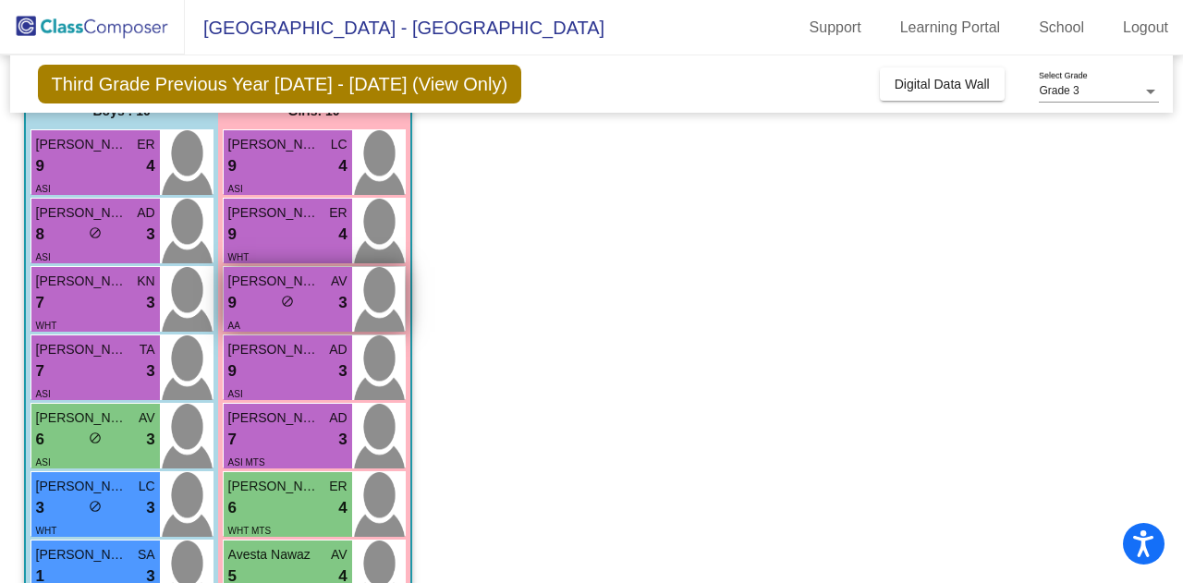
click at [275, 285] on span "[PERSON_NAME]" at bounding box center [274, 281] width 92 height 19
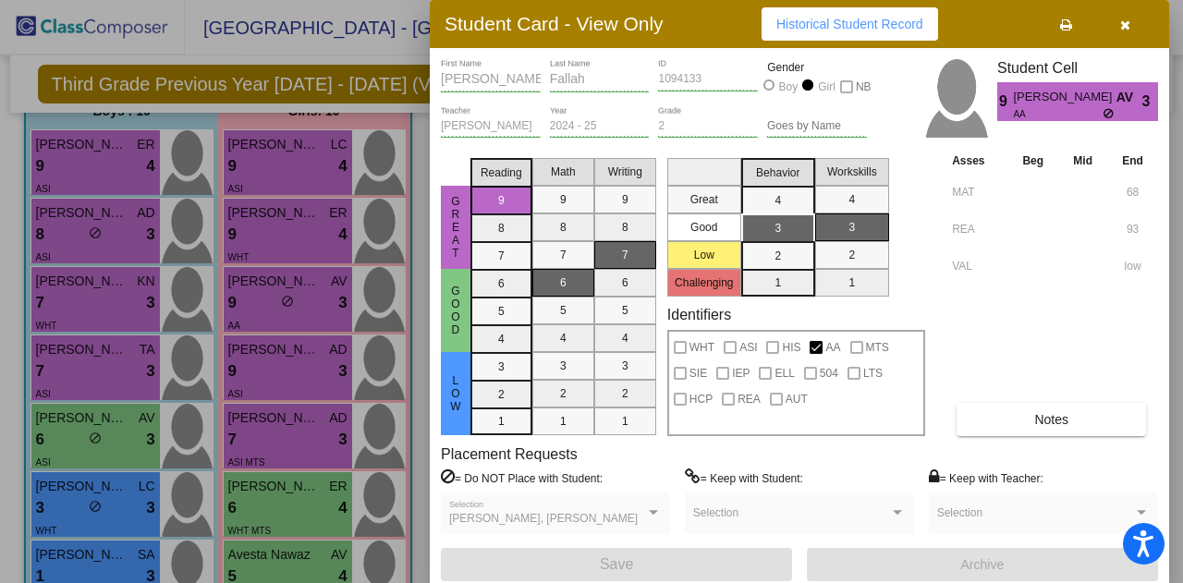
click at [261, 240] on div at bounding box center [591, 291] width 1183 height 583
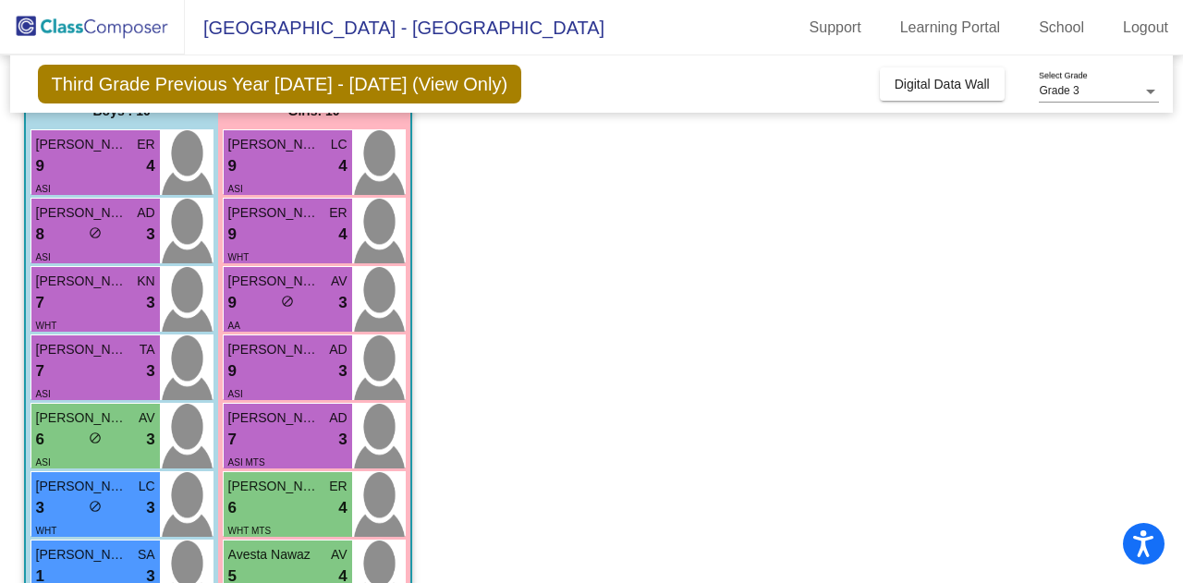
click at [261, 240] on div "9 lock do_not_disturb_alt 4" at bounding box center [287, 235] width 119 height 24
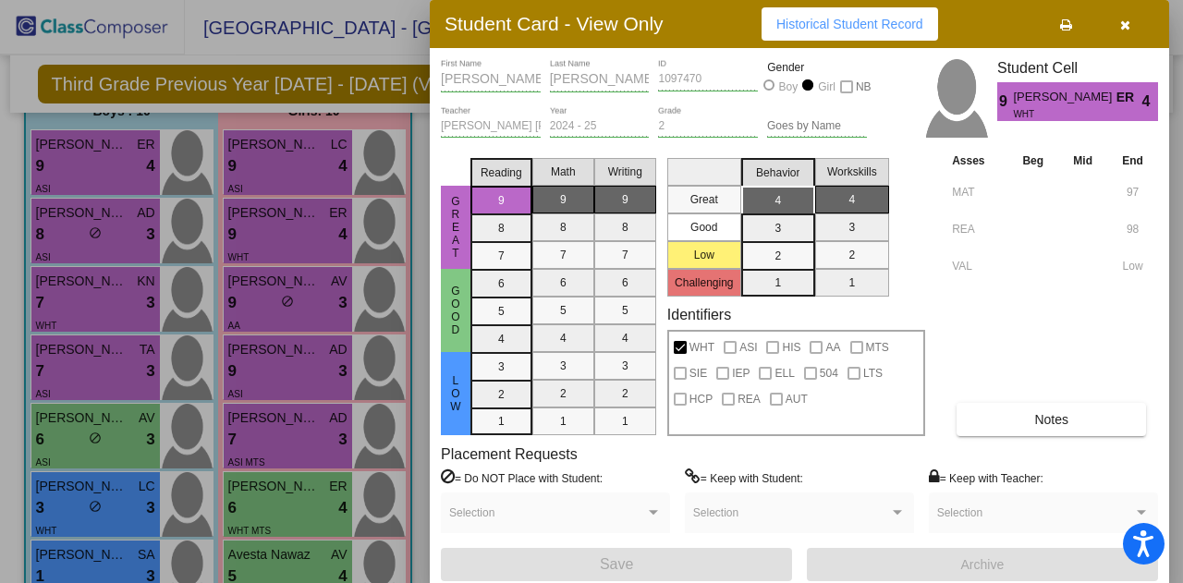
click at [250, 173] on div at bounding box center [591, 291] width 1183 height 583
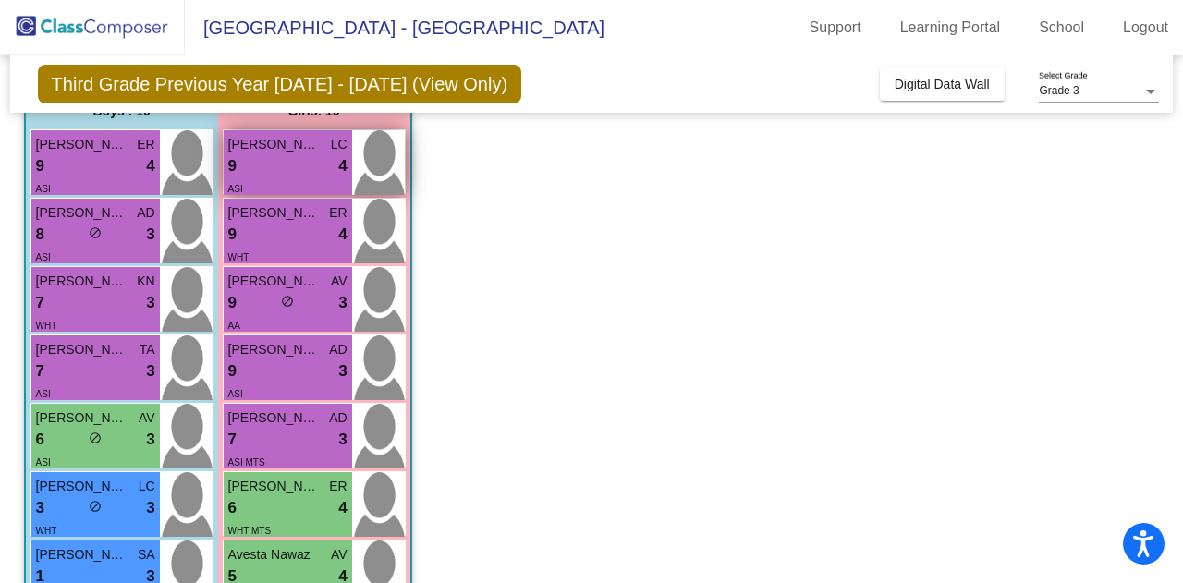
click at [254, 178] on div "ASI" at bounding box center [287, 187] width 119 height 19
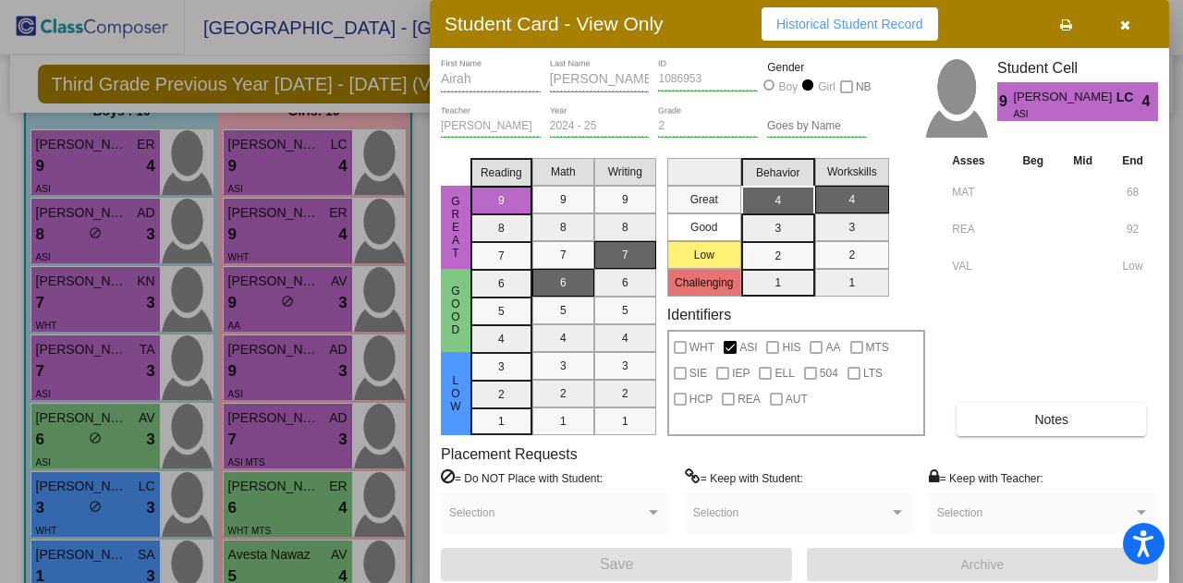
click at [260, 445] on div at bounding box center [591, 291] width 1183 height 583
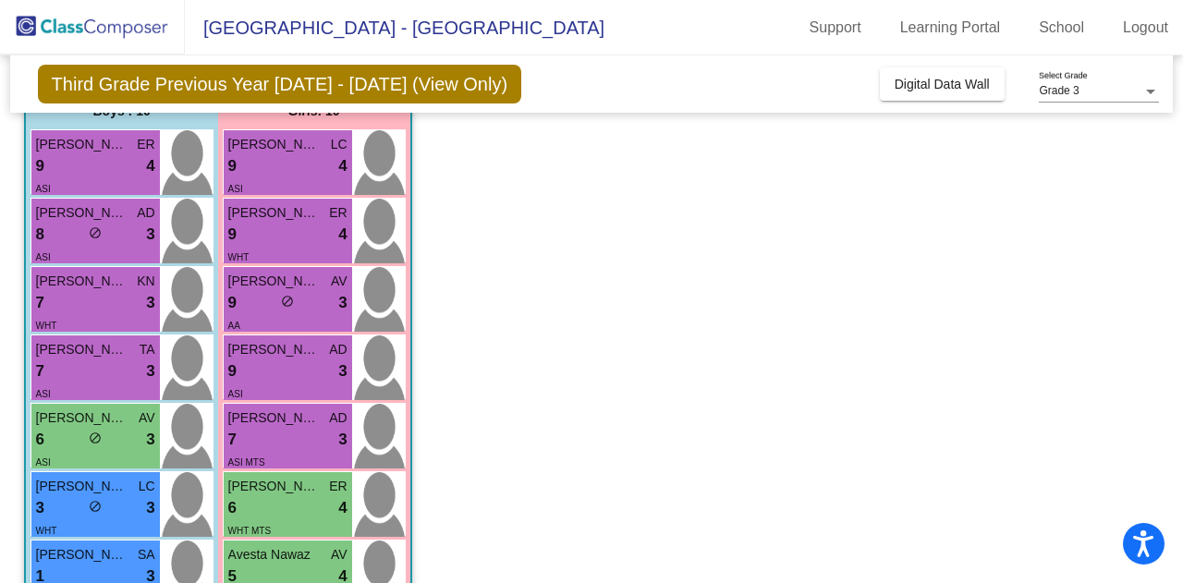
click at [260, 445] on div "7 lock do_not_disturb_alt 3" at bounding box center [287, 440] width 119 height 24
